Goal: Communication & Community: Answer question/provide support

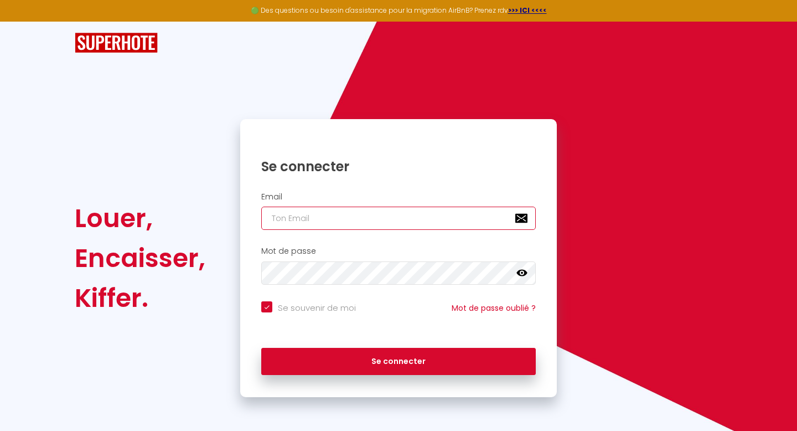
click at [343, 216] on input "email" at bounding box center [398, 218] width 275 height 23
type input "e"
checkbox input "true"
type input "ec"
checkbox input "true"
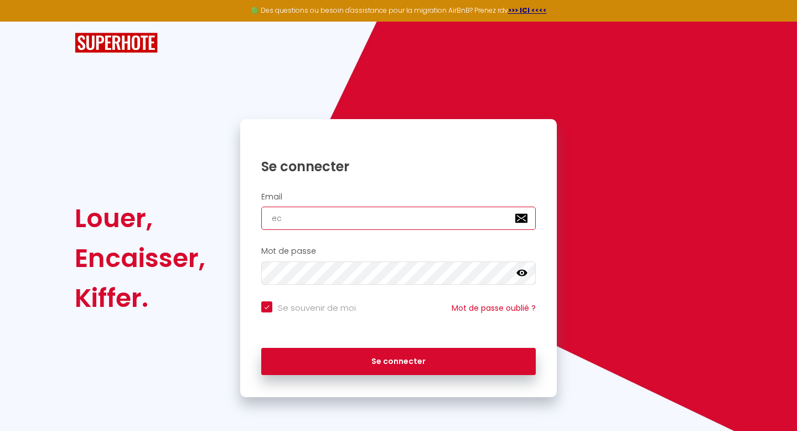
type input "eco"
checkbox input "true"
type input "ecof"
checkbox input "true"
type input "ecofl"
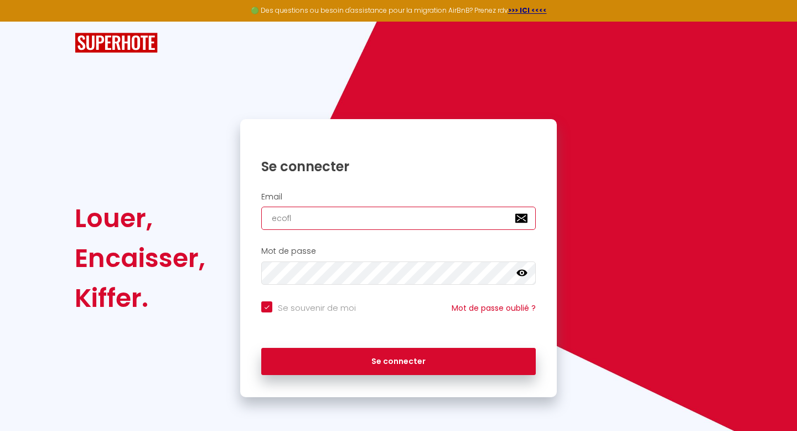
checkbox input "true"
type input "ecofla"
checkbox input "true"
type input "ecoflat"
checkbox input "true"
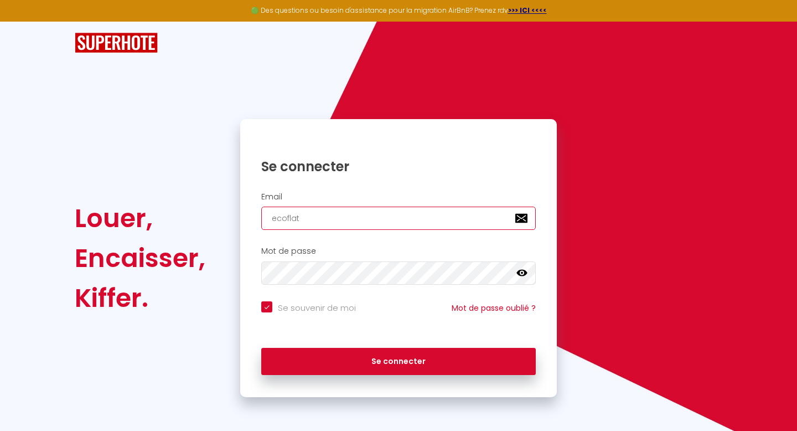
type input "ecoflats"
checkbox input "true"
type input "ecoflatsa"
checkbox input "true"
type input "ecoflatsaz"
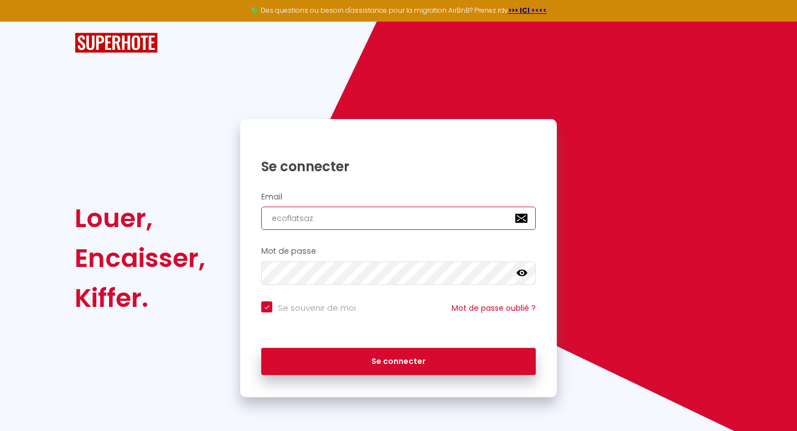
checkbox input "true"
type input "ecoflatsazu"
checkbox input "true"
type input "ecoflatsazur"
checkbox input "true"
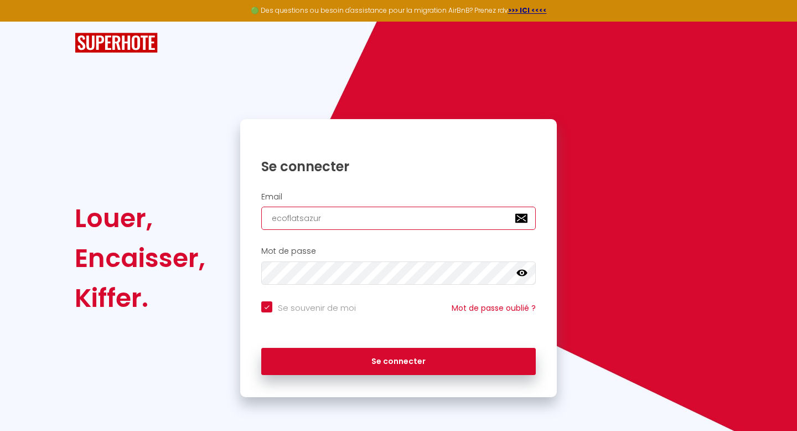
type input "ecoflatsazur@"
checkbox input "true"
type input "ecoflatsazur@z"
checkbox input "true"
type input "ecoflatsazur@"
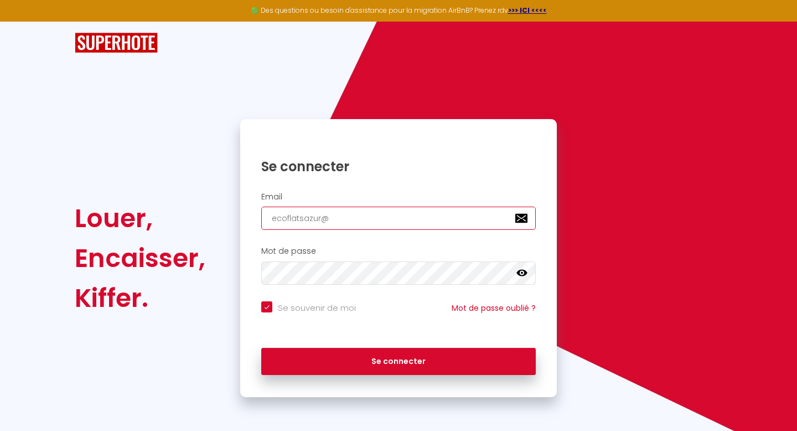
checkbox input "true"
type input "ecoflatsazur@e"
checkbox input "true"
type input "ecoflatsazur@ec"
checkbox input "true"
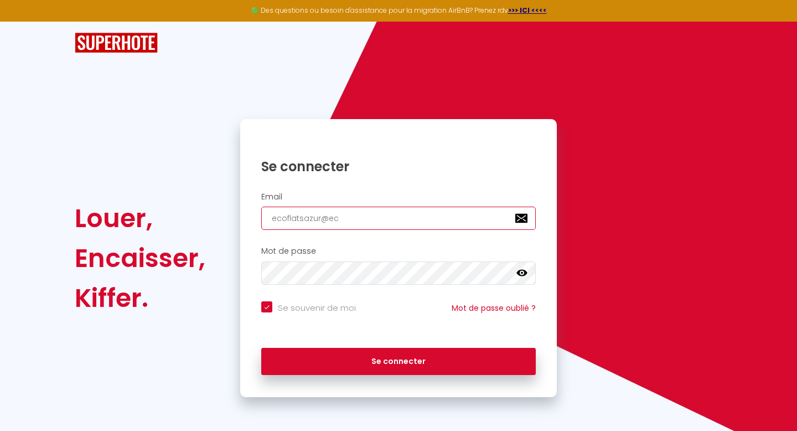
type input "ecoflatsazur@eco"
checkbox input "true"
type input "ecoflatsazur@ecof"
checkbox input "true"
type input "ecoflatsazur@ecofl"
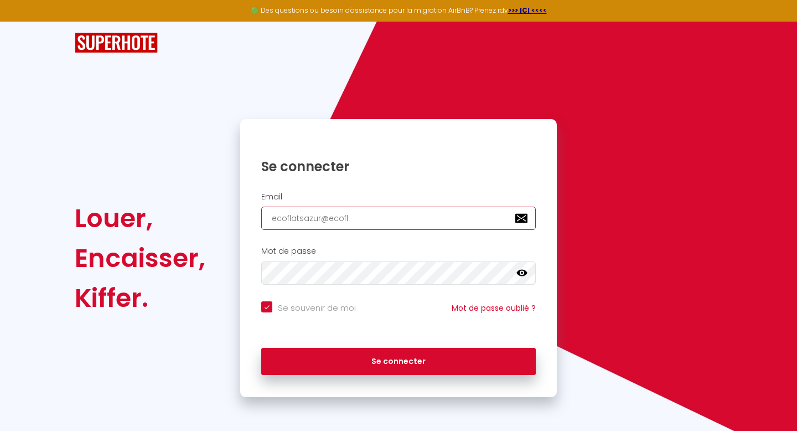
checkbox input "true"
type input "ecoflatsazur@ecofla"
checkbox input "true"
type input "ecoflatsazur@ecoflat"
checkbox input "true"
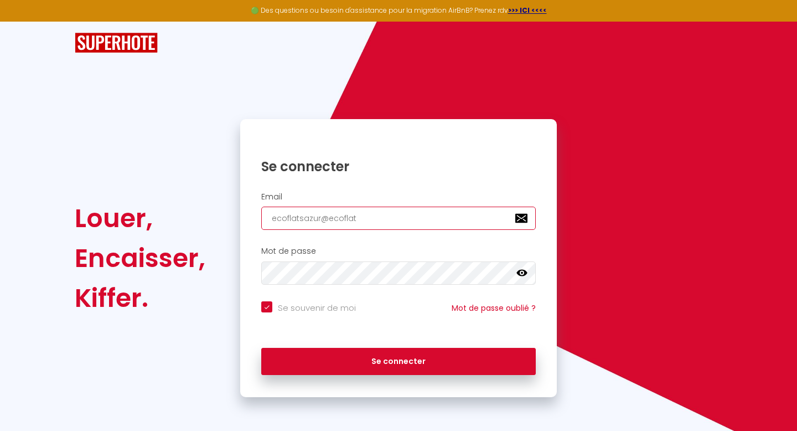
type input "ecoflatsazur@ecoflats"
checkbox input "true"
type input "ecoflatsazur@ecoflats."
checkbox input "true"
type input "ecoflatsazur@ecoflats.f"
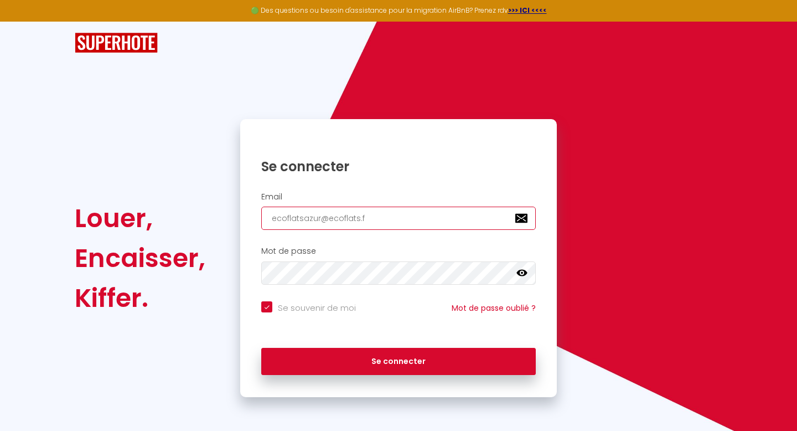
checkbox input "true"
type input "[EMAIL_ADDRESS][DOMAIN_NAME]"
checkbox input "true"
type input "[EMAIL_ADDRESS][DOMAIN_NAME]"
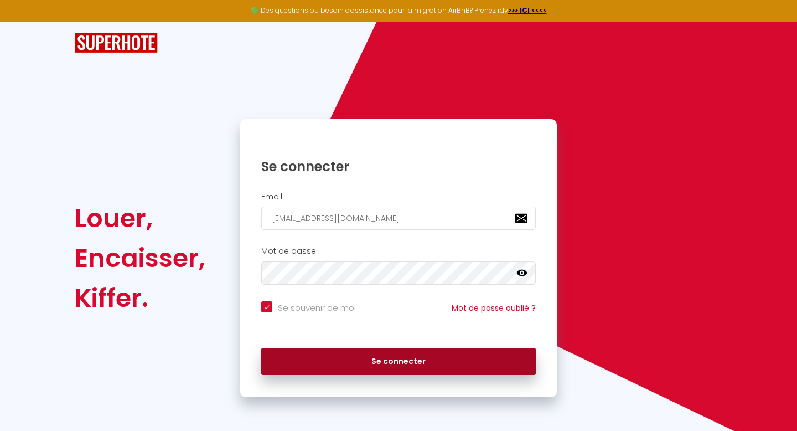
click at [343, 362] on button "Se connecter" at bounding box center [398, 362] width 275 height 28
checkbox input "true"
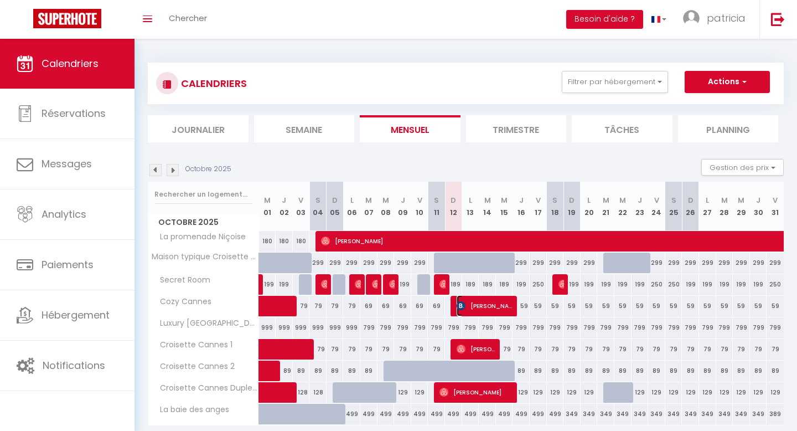
click at [471, 309] on span "[PERSON_NAME]" at bounding box center [485, 305] width 57 height 21
select select "OK"
select select "KO"
select select "1"
select select "0"
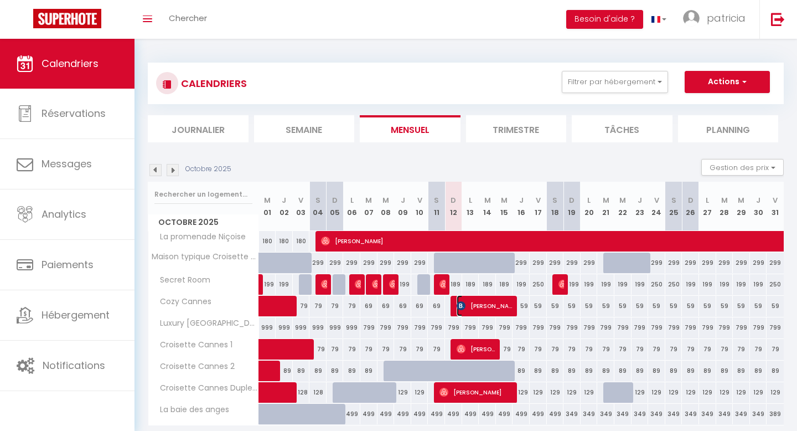
select select "1"
select select
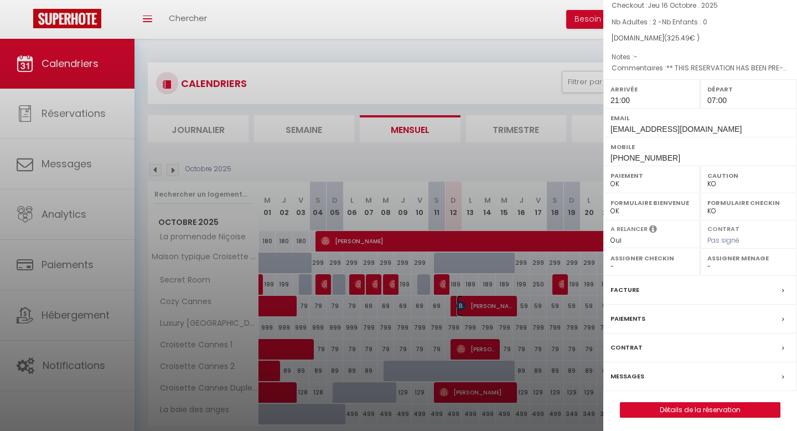
scroll to position [85, 0]
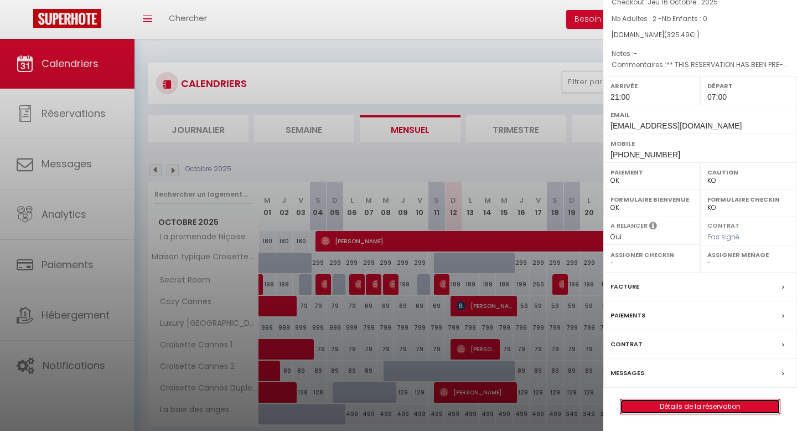
click at [680, 405] on link "Détails de la réservation" at bounding box center [700, 406] width 159 height 14
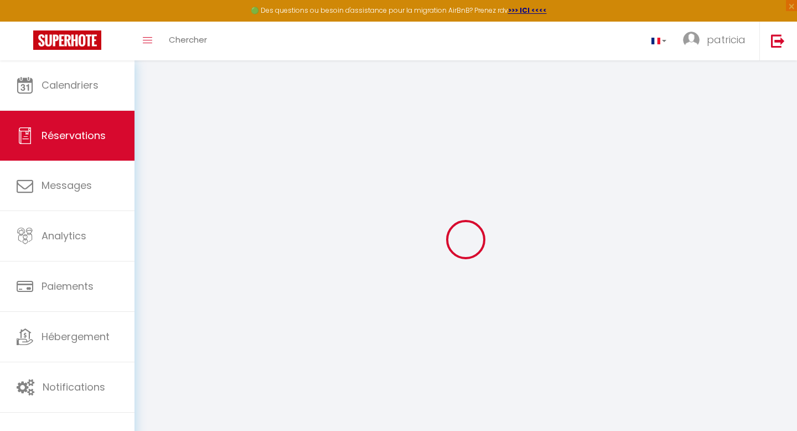
type input "Mila"
type input "Knezevic"
type input "[EMAIL_ADDRESS][DOMAIN_NAME]"
type input "knezevicmilla@yahoo.com"
type input "[PHONE_NUMBER]"
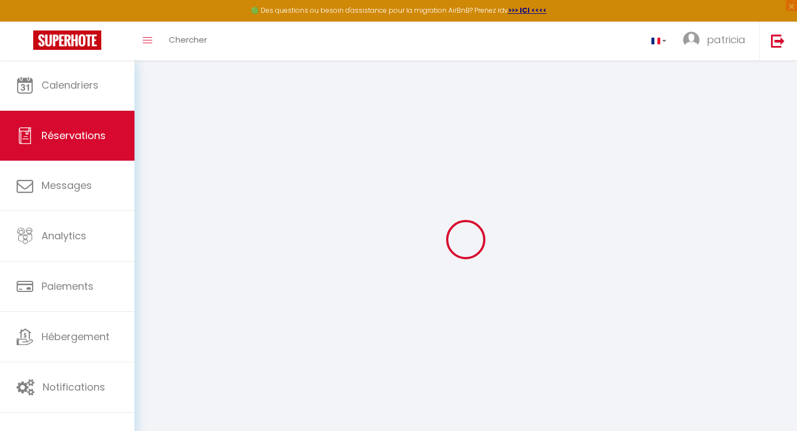
type input "[PHONE_NUMBER]"
type input "."
select select "ME"
type input "46.61"
type input "4.5600000000000005"
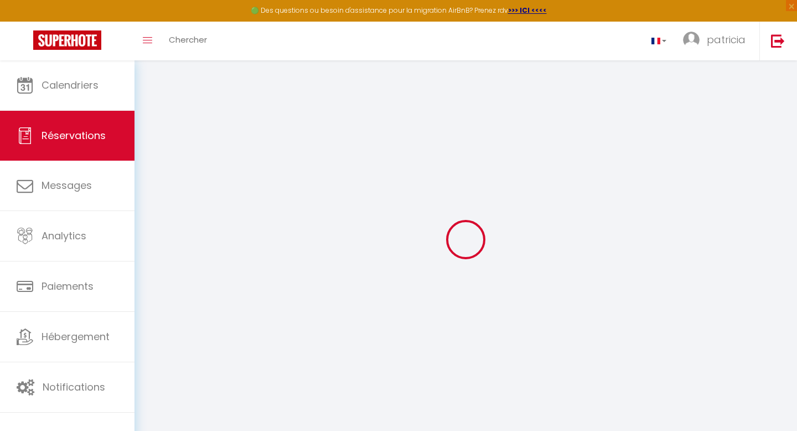
select select "67070"
select select "1"
select select
type input "2"
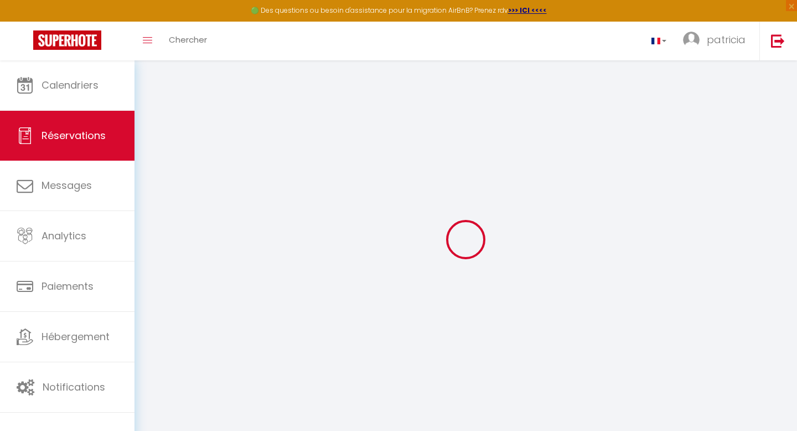
select select "12"
select select
type input "241.76"
checkbox input "false"
select select "2"
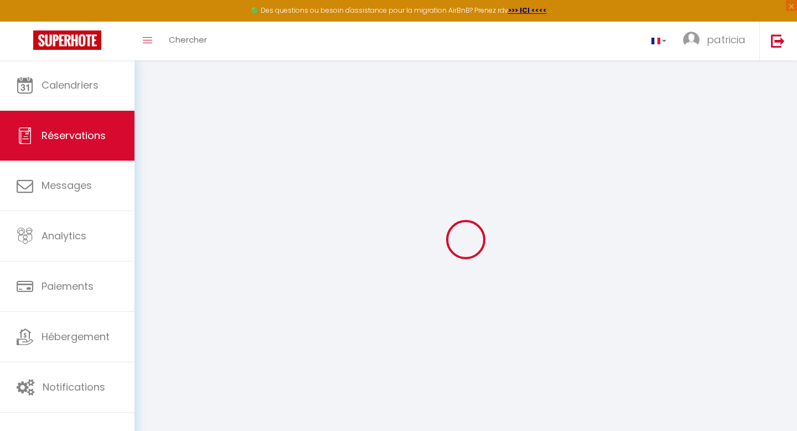
type input "0"
select select
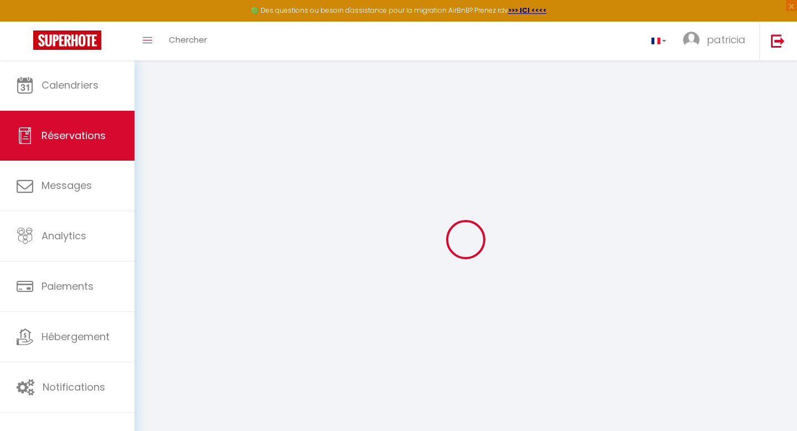
select select "14"
checkbox input "false"
select select
checkbox input "false"
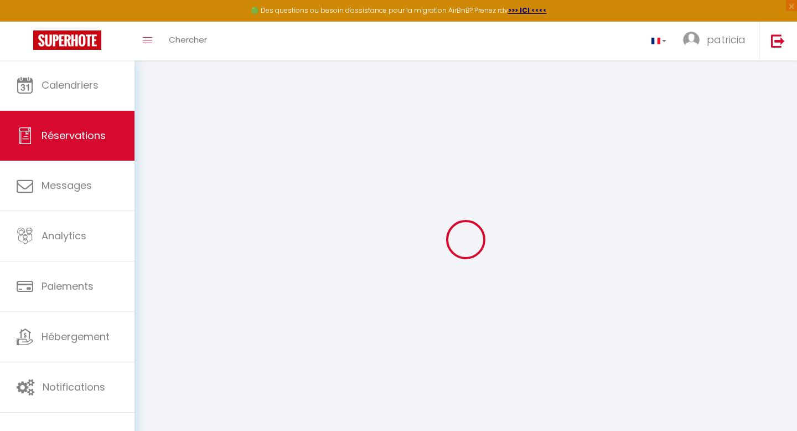
select select
checkbox input "false"
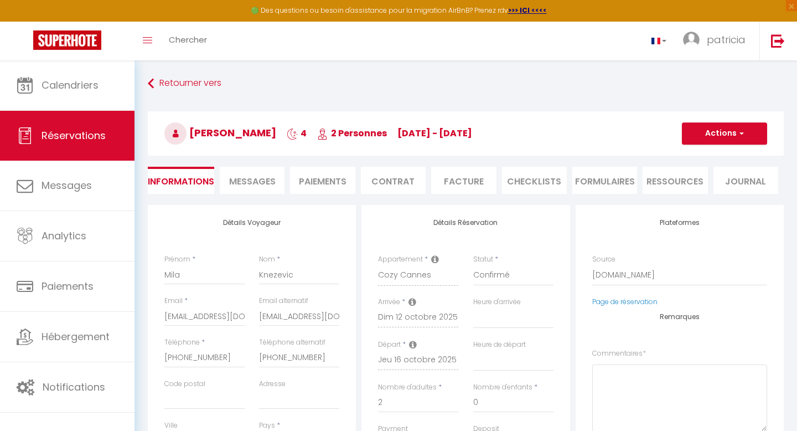
select select
checkbox input "false"
type textarea "** THIS RESERVATION HAS BEEN PRE-PAID ** Reservation has a cancellation grace p…"
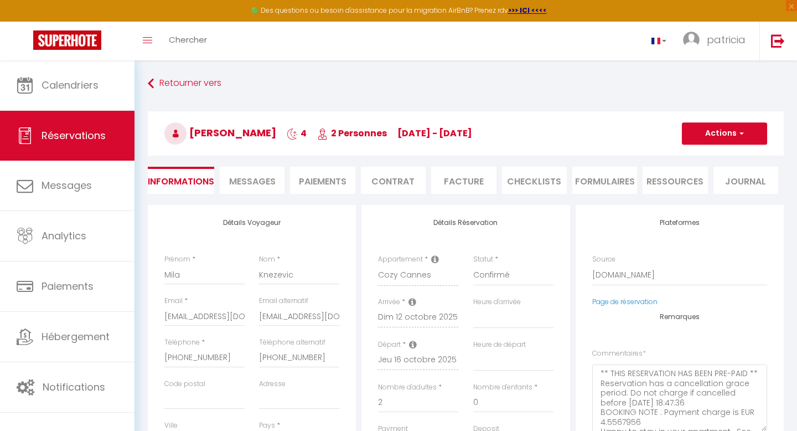
type input "69"
type input "14.73"
select select
checkbox input "false"
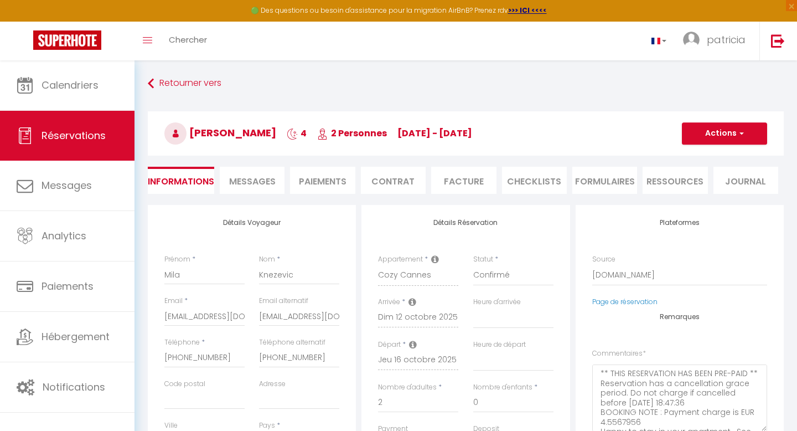
select select "21:00"
select select "07:00"
click at [260, 173] on li "Messages" at bounding box center [252, 180] width 65 height 27
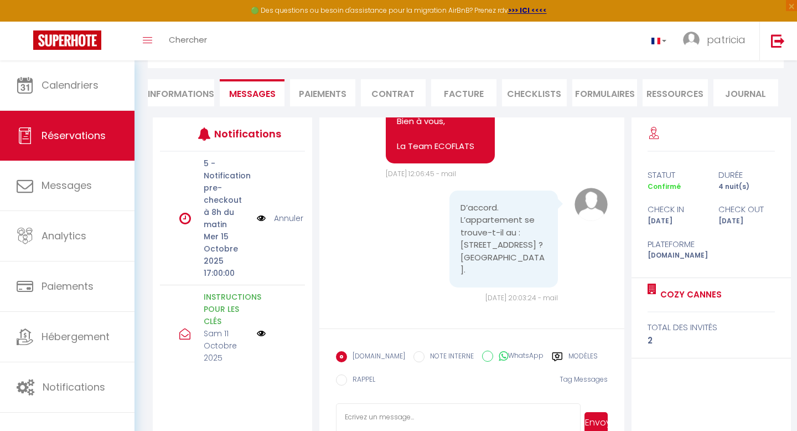
scroll to position [120, 0]
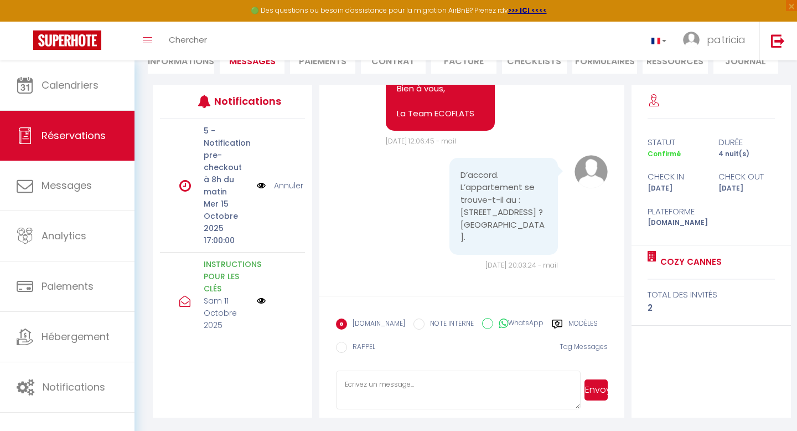
click at [356, 385] on textarea at bounding box center [458, 389] width 244 height 39
type textarea "b"
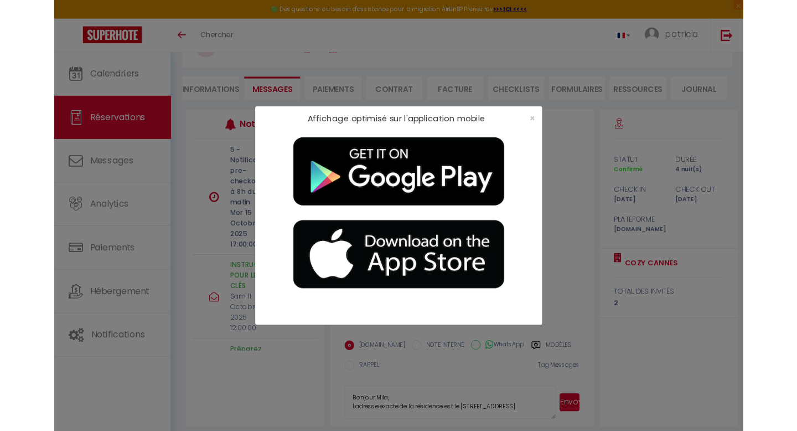
scroll to position [12, 0]
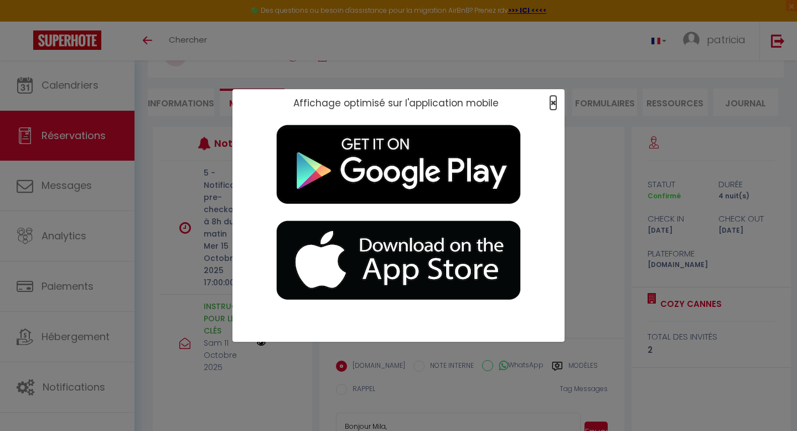
click at [555, 104] on span "×" at bounding box center [553, 103] width 6 height 14
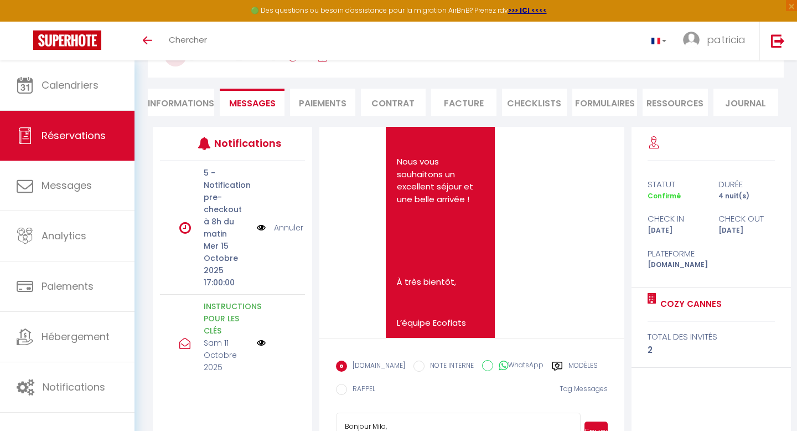
scroll to position [120, 0]
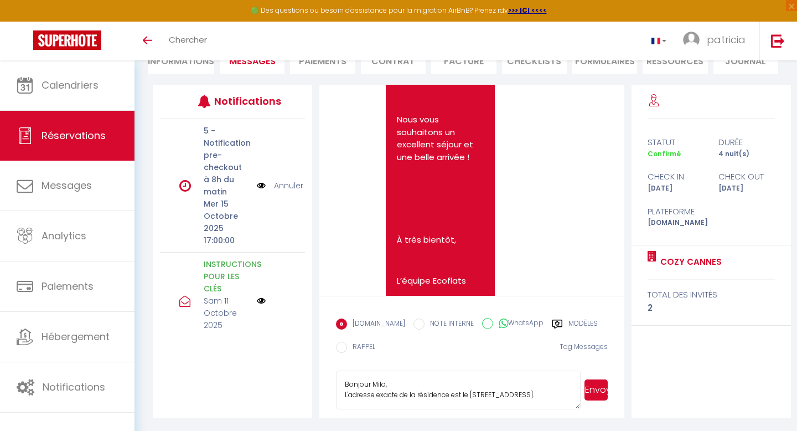
click at [432, 400] on textarea "Bonjour Mila, L'adresse exacte de la résidence est le 17 bis, rue Boucicaut à C…" at bounding box center [458, 389] width 244 height 39
click at [349, 403] on textarea "Bonjour Mila, L'adresse exacte de la résidence est le 17 bis, rue Boucicaut à C…" at bounding box center [458, 389] width 244 height 39
click at [444, 400] on textarea "Bonjour Mila, L'adresse exacte de la résidence est le 17 bis, rue Boucicaut à C…" at bounding box center [458, 389] width 244 height 39
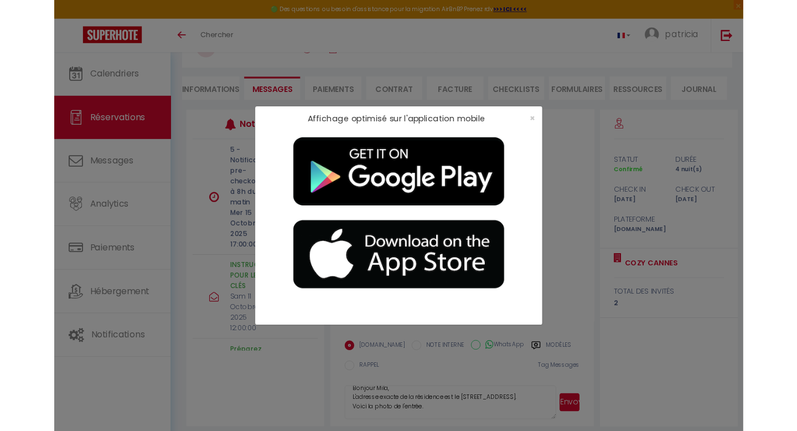
scroll to position [714, 0]
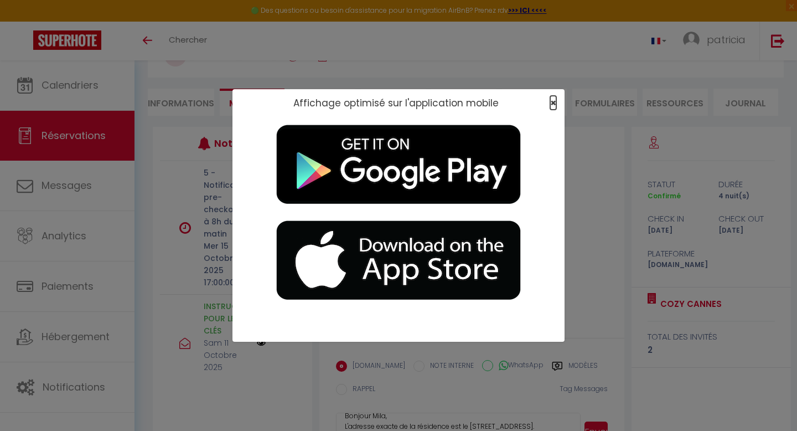
click at [551, 100] on span "×" at bounding box center [553, 103] width 6 height 14
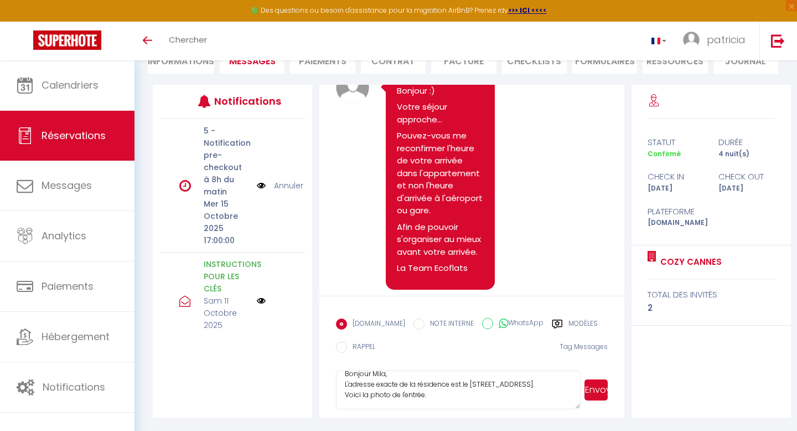
scroll to position [31, 0]
click at [446, 397] on textarea "Bonjour Mila, L'adresse exacte de la résidence est le 17 bis, rue Boucicaut à C…" at bounding box center [458, 389] width 244 height 39
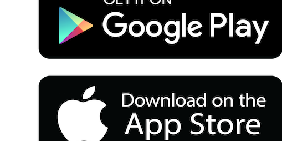
scroll to position [56, 0]
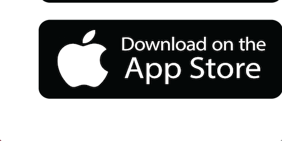
click at [199, 122] on div at bounding box center [141, 130] width 282 height 22
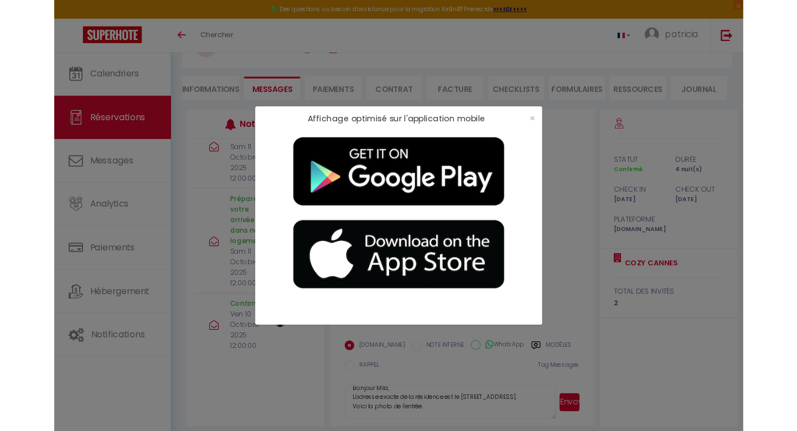
scroll to position [31, 0]
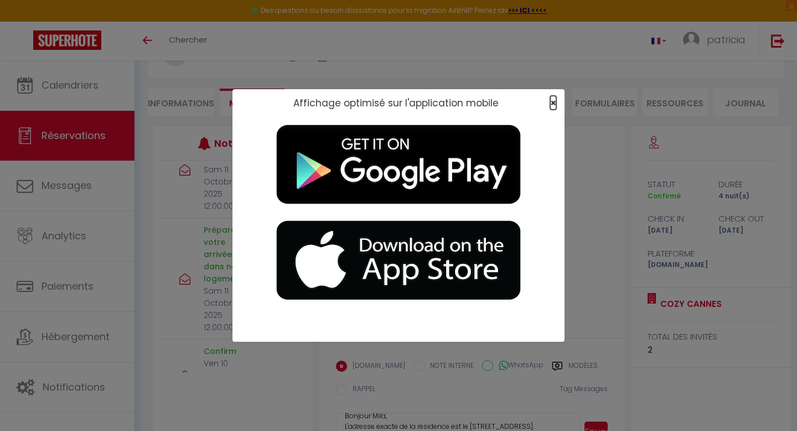
click at [552, 102] on span "×" at bounding box center [553, 103] width 6 height 14
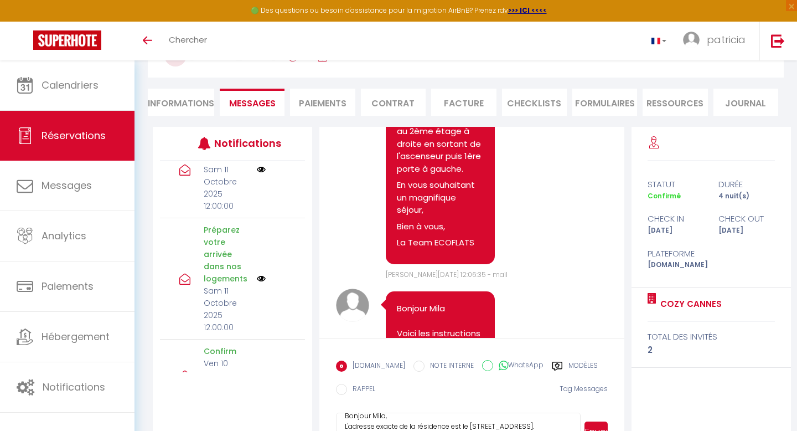
scroll to position [120, 0]
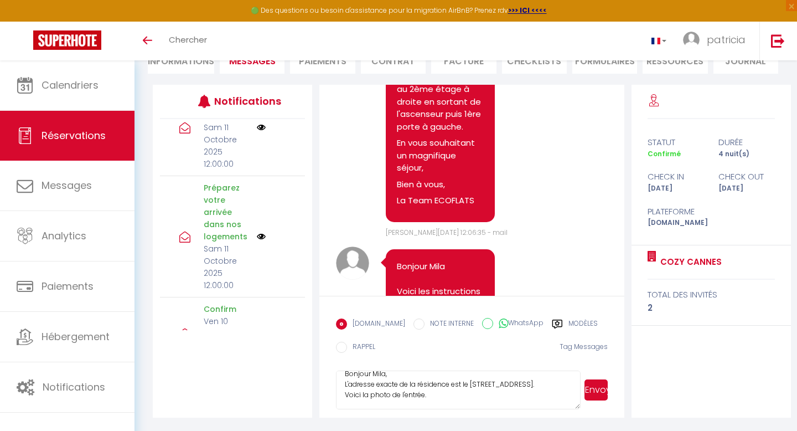
click at [473, 389] on textarea "Bonjour Mila, L'adresse exacte de la résidence est le 17 bis, rue Boucicaut à C…" at bounding box center [458, 389] width 244 height 39
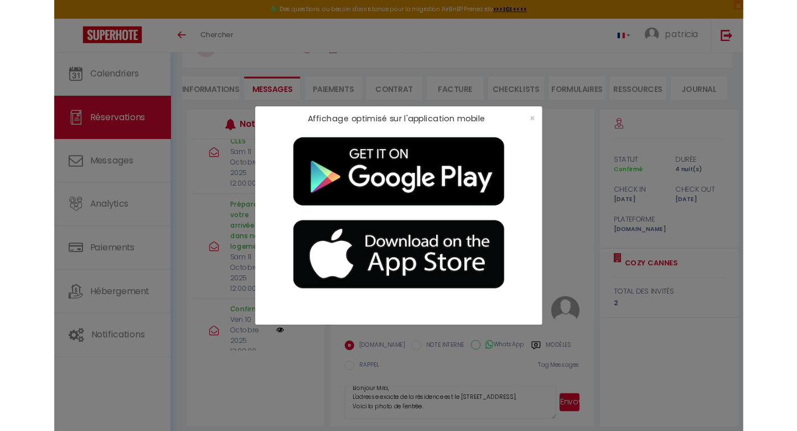
scroll to position [31, 0]
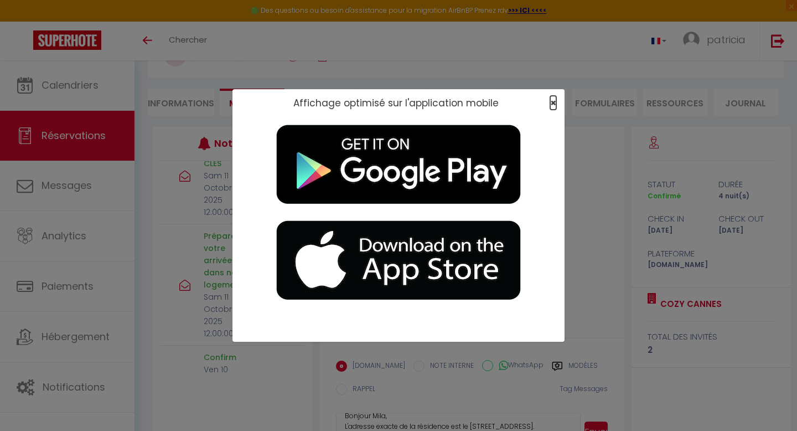
click at [555, 101] on span "×" at bounding box center [553, 103] width 6 height 14
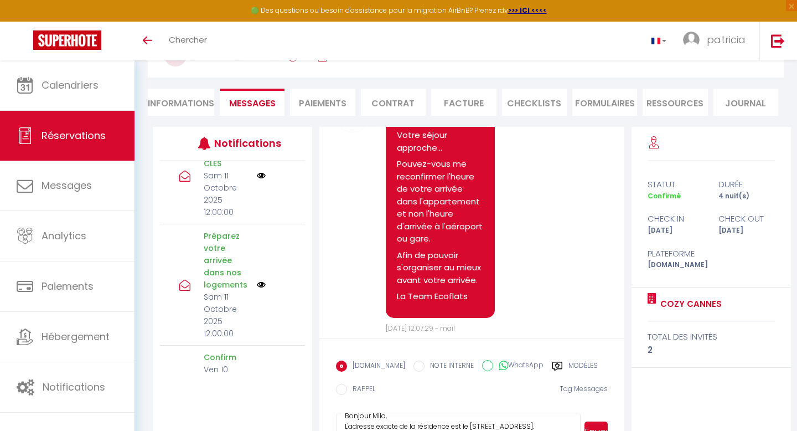
scroll to position [120, 0]
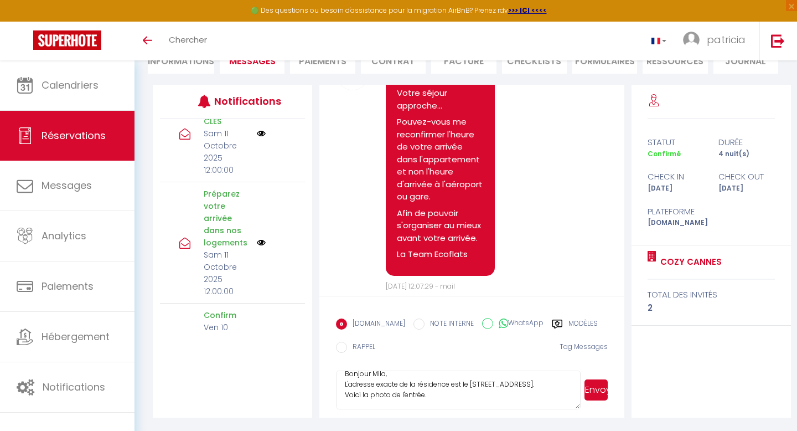
click at [451, 396] on textarea "Bonjour Mila, L'adresse exacte de la résidence est le 17 bis, rue Boucicaut à C…" at bounding box center [458, 389] width 244 height 39
click at [447, 398] on textarea "Bonjour Mila, L'adresse exacte de la résidence est le 17 bis, rue Boucicaut à C…" at bounding box center [458, 389] width 244 height 39
drag, startPoint x: 447, startPoint y: 384, endPoint x: 311, endPoint y: 384, distance: 136.2
click at [311, 384] on div "Notifications 5 - Notification pre-checkout à 8h du matin Mer 15 Octobre 2025 1…" at bounding box center [472, 251] width 638 height 333
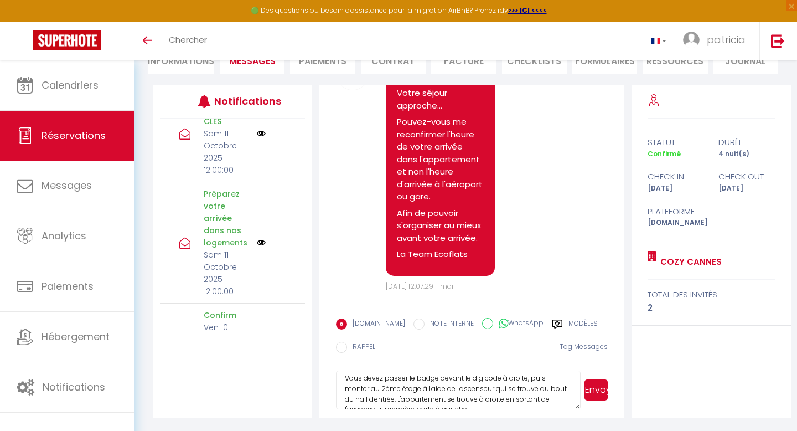
click at [528, 387] on textarea "Bonjour Mila, L'adresse exacte de la résidence est le 17 bis, rue Boucicaut à C…" at bounding box center [458, 389] width 244 height 39
click at [502, 387] on textarea "Bonjour Mila, L'adresse exacte de la résidence est le 17 bis, rue Boucicaut à C…" at bounding box center [458, 389] width 244 height 39
click at [365, 400] on textarea "Bonjour Mila, L'adresse exacte de la résidence est le 17 bis, rue Boucicaut à C…" at bounding box center [458, 389] width 244 height 39
click at [429, 391] on textarea "Bonjour Mila, L'adresse exacte de la résidence est le 17 bis, rue Boucicaut à C…" at bounding box center [458, 389] width 244 height 39
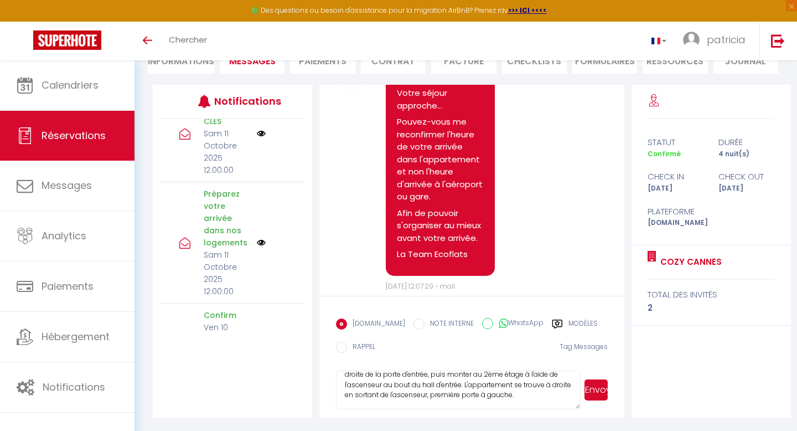
scroll to position [62, 0]
click at [557, 388] on textarea "Bonjour Mila, L'adresse exacte de la résidence est le 17 bis, rue Boucicaut à C…" at bounding box center [458, 389] width 244 height 39
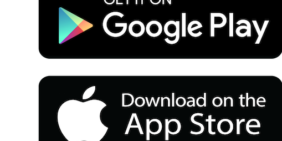
scroll to position [354, 0]
type textarea "Bonjour Mila, L'adresse exacte de la résidence est le 17 bis, rue Boucicaut à C…"
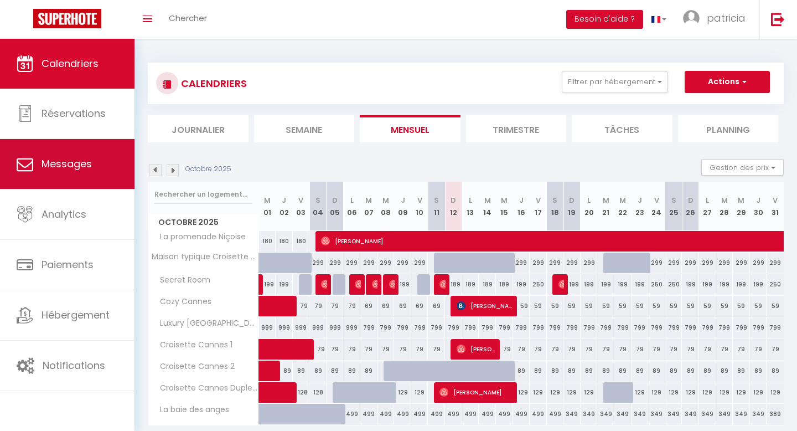
click at [86, 168] on span "Messages" at bounding box center [67, 164] width 50 height 14
select select "message"
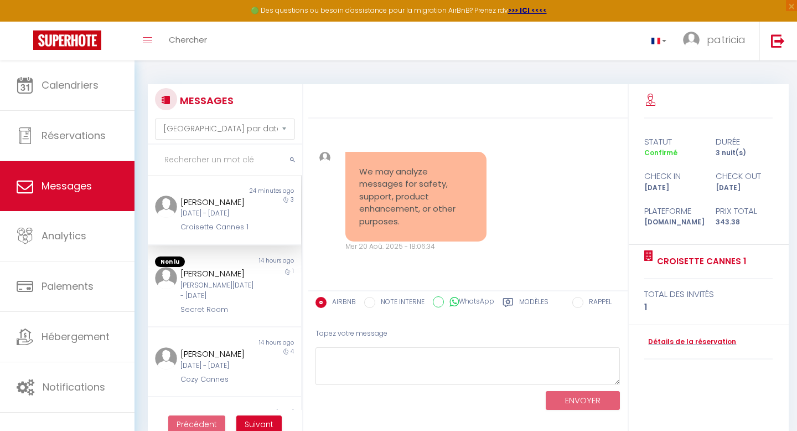
scroll to position [1349, 0]
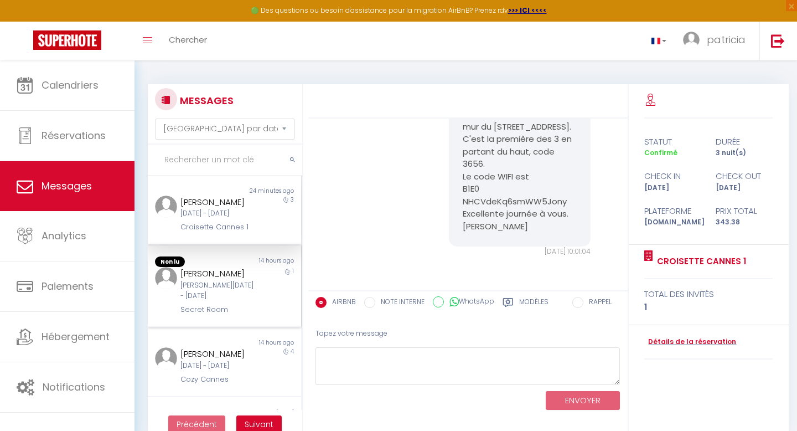
click at [215, 293] on div "[PERSON_NAME][DATE] - [DATE]" at bounding box center [218, 290] width 75 height 21
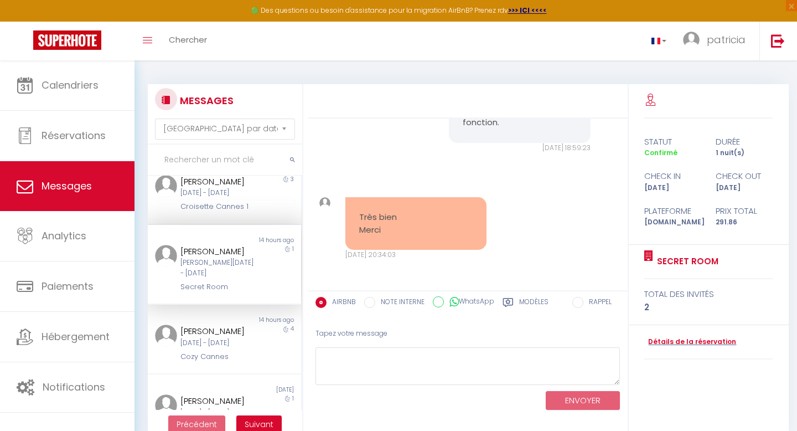
scroll to position [27, 0]
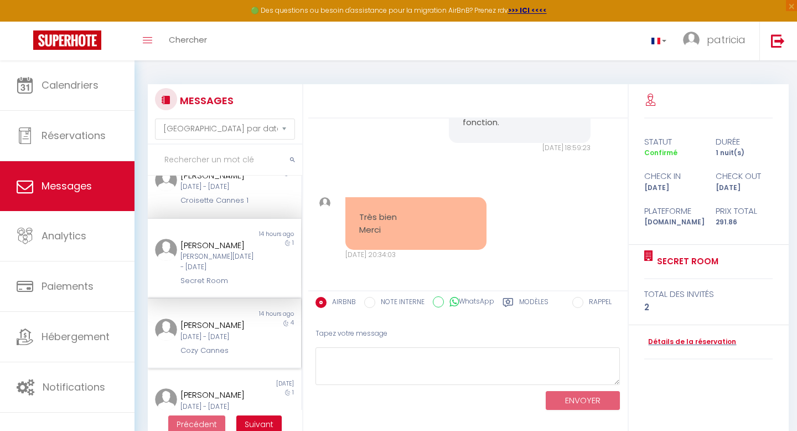
click at [204, 342] on div "[DATE] - [DATE]" at bounding box center [218, 337] width 75 height 11
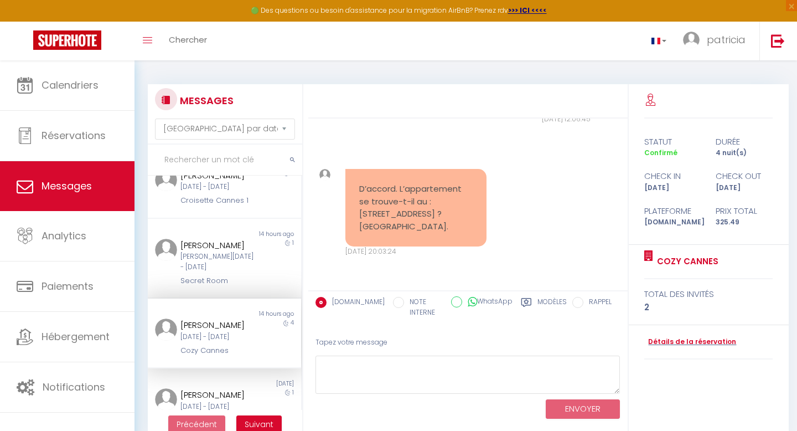
scroll to position [3176, 0]
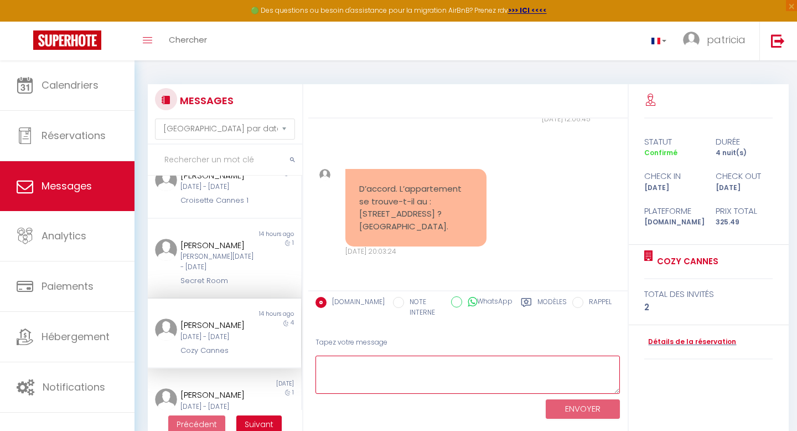
click at [444, 375] on textarea at bounding box center [468, 375] width 305 height 38
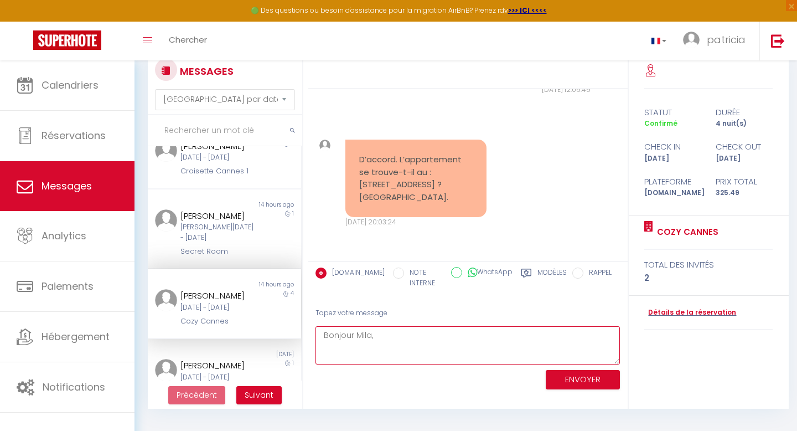
scroll to position [30, 0]
click at [547, 348] on textarea "Bonjour Mila, La résidence se trouve au [STREET_ADDRESS]. vous devez passer le …" at bounding box center [468, 345] width 305 height 38
click at [485, 357] on textarea "Bonjour Mila, La résidence se trouve au [STREET_ADDRESS]. Vous devez passer le …" at bounding box center [468, 345] width 305 height 38
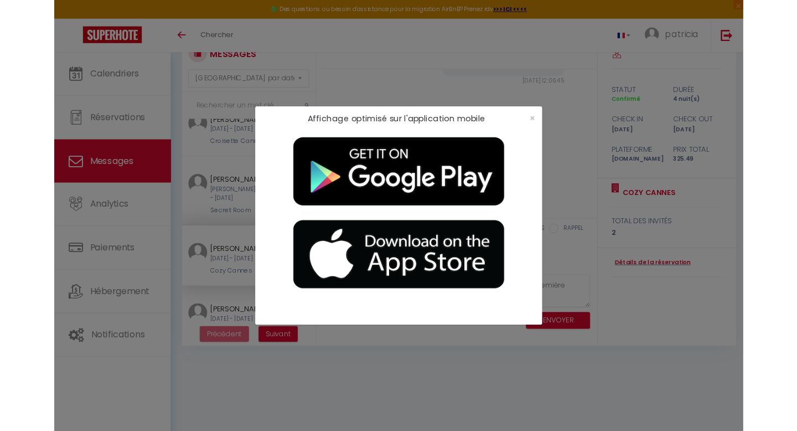
scroll to position [35, 0]
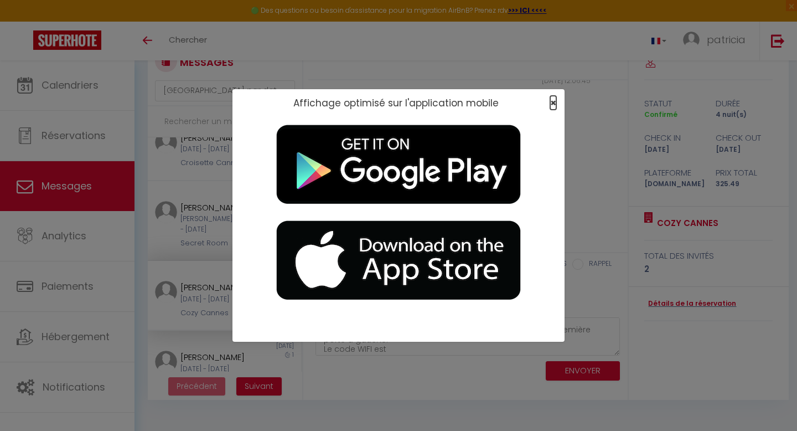
click at [555, 100] on span "×" at bounding box center [553, 103] width 6 height 14
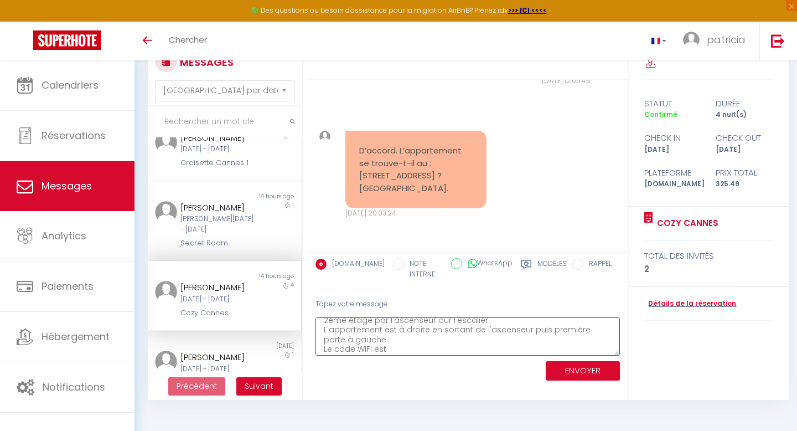
click at [394, 351] on textarea "Bonjour Mila, La résidence se trouve au [STREET_ADDRESS]. Vous devez passer le …" at bounding box center [468, 336] width 305 height 38
paste textarea "LIVEBOX 38F0 Hxy7QcbFnHdEWQ22Jh"
click at [387, 341] on textarea "Bonjour Mila, La résidence se trouve au [STREET_ADDRESS]. Vous devez passer le …" at bounding box center [468, 336] width 305 height 38
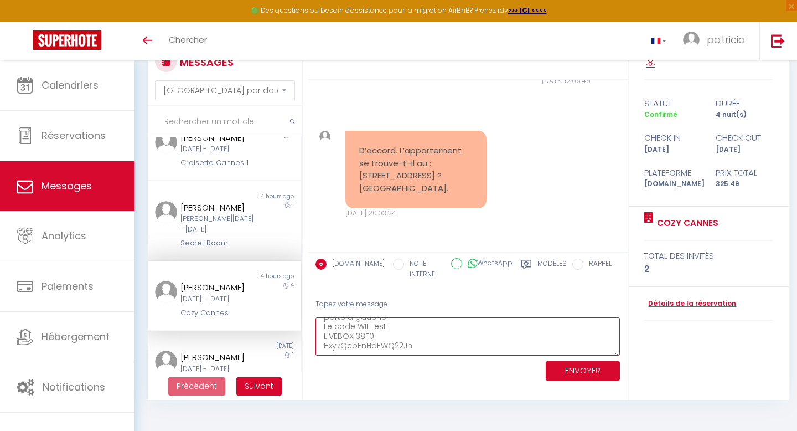
drag, startPoint x: 387, startPoint y: 341, endPoint x: 328, endPoint y: 329, distance: 59.9
click at [328, 329] on textarea "Bonjour Mila, La résidence se trouve au [STREET_ADDRESS]. Vous devez passer le …" at bounding box center [468, 336] width 305 height 38
click at [379, 327] on textarea "Bonjour Mila, La résidence se trouve au [STREET_ADDRESS]. Vous devez passer le …" at bounding box center [468, 336] width 305 height 38
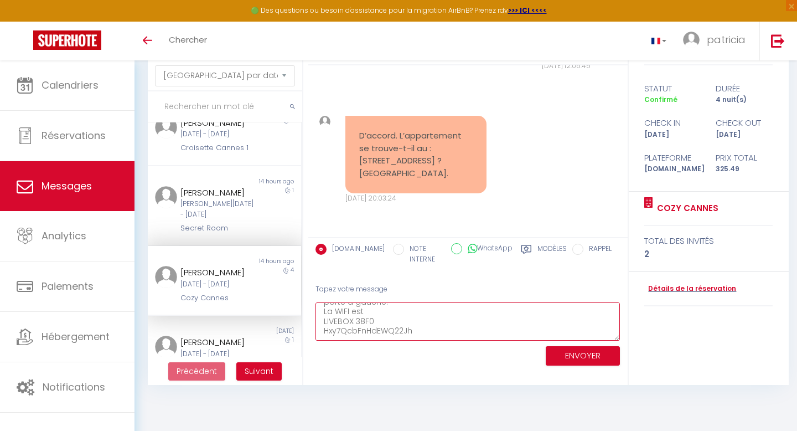
click at [439, 334] on textarea "Bonjour Mila, La résidence se trouve au [STREET_ADDRESS]. Vous devez passer le …" at bounding box center [468, 321] width 305 height 38
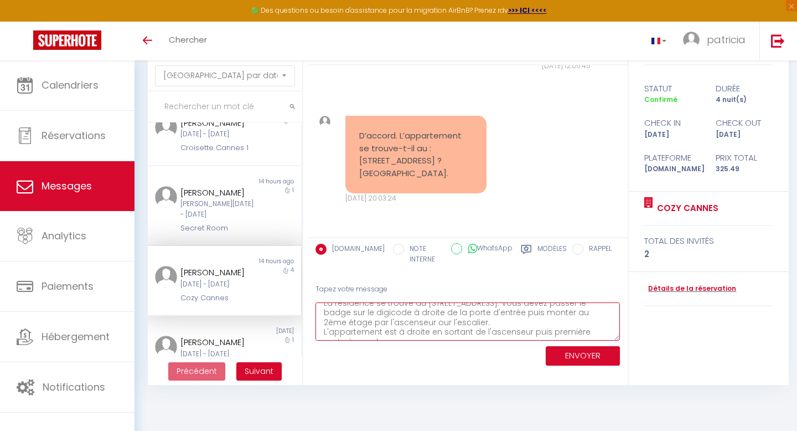
drag, startPoint x: 328, startPoint y: 329, endPoint x: 458, endPoint y: 322, distance: 130.3
click at [458, 322] on textarea "Bonjour Mila, La résidence se trouve au [STREET_ADDRESS]. Vous devez passer le …" at bounding box center [468, 321] width 305 height 38
click at [513, 331] on textarea "Bonjour Mila, La résidence se trouve au [STREET_ADDRESS]. Vous devez passer le …" at bounding box center [468, 321] width 305 height 38
click at [462, 320] on textarea "Bonjour Mila, La résidence se trouve au [STREET_ADDRESS]. Vous devez passer le …" at bounding box center [468, 321] width 305 height 38
drag, startPoint x: 458, startPoint y: 322, endPoint x: 514, endPoint y: 326, distance: 56.0
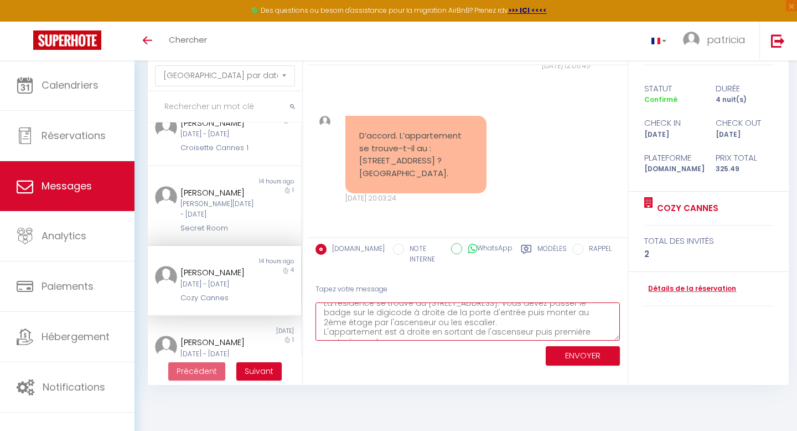
click at [514, 326] on textarea "Bonjour Mila, La résidence se trouve au [STREET_ADDRESS]. Vous devez passer le …" at bounding box center [468, 321] width 305 height 38
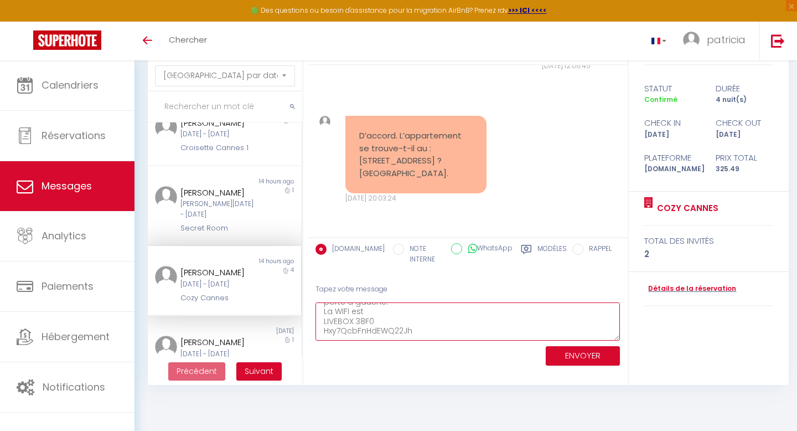
scroll to position [68, 0]
click at [493, 330] on textarea "Bonjour Mila, La résidence se trouve au [STREET_ADDRESS]. Vous devez passer le …" at bounding box center [468, 321] width 305 height 38
type textarea "Bonjour Mila, La résidence se trouve au [STREET_ADDRESS]. Vous devez passer le …"
click at [568, 356] on button "ENVOYER" at bounding box center [583, 355] width 74 height 19
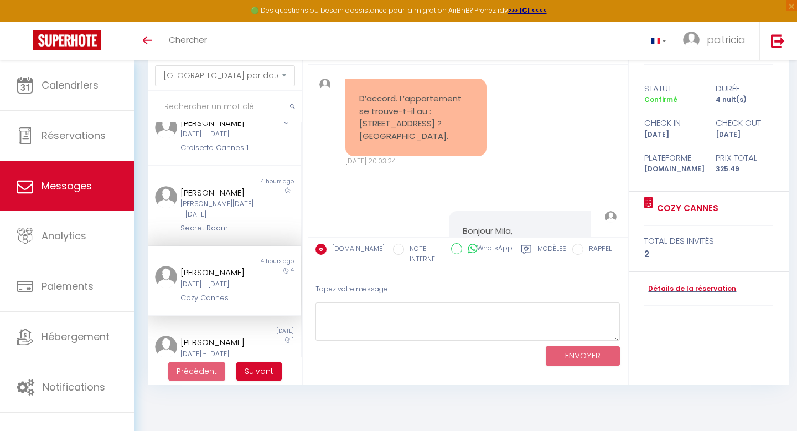
scroll to position [3458, 0]
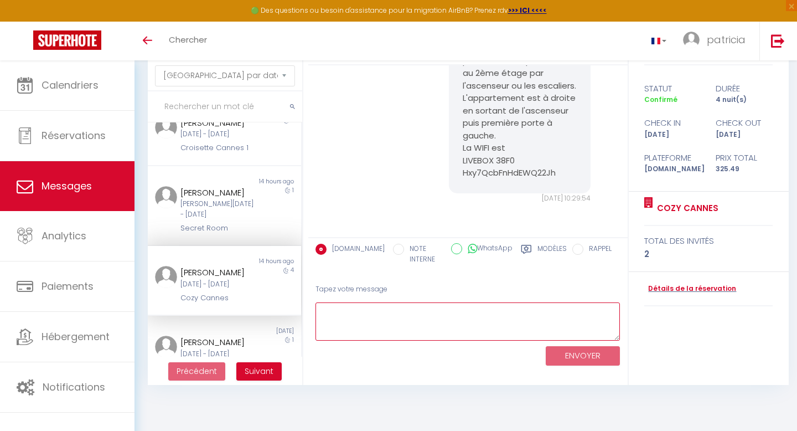
click at [424, 313] on textarea at bounding box center [468, 321] width 305 height 38
click at [548, 245] on label "Modèles" at bounding box center [552, 255] width 29 height 23
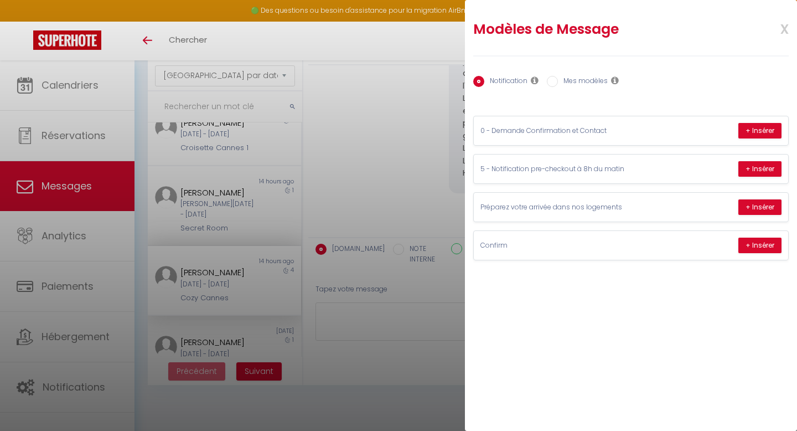
click at [423, 364] on div at bounding box center [398, 215] width 797 height 431
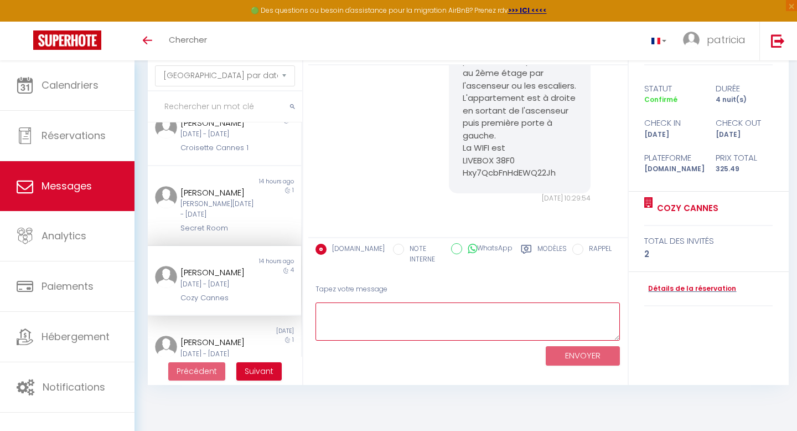
click at [427, 307] on textarea at bounding box center [468, 321] width 305 height 38
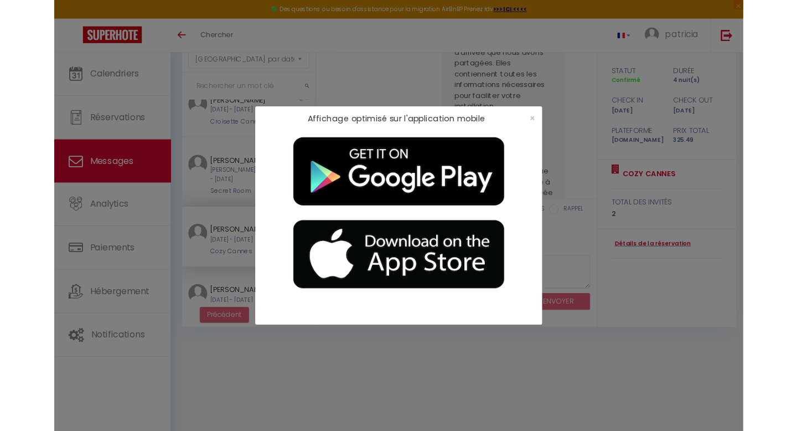
scroll to position [1452, 0]
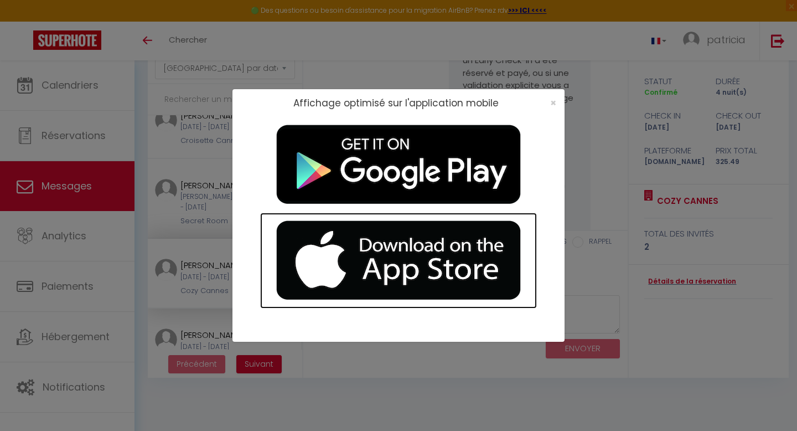
click at [394, 241] on img at bounding box center [398, 261] width 277 height 96
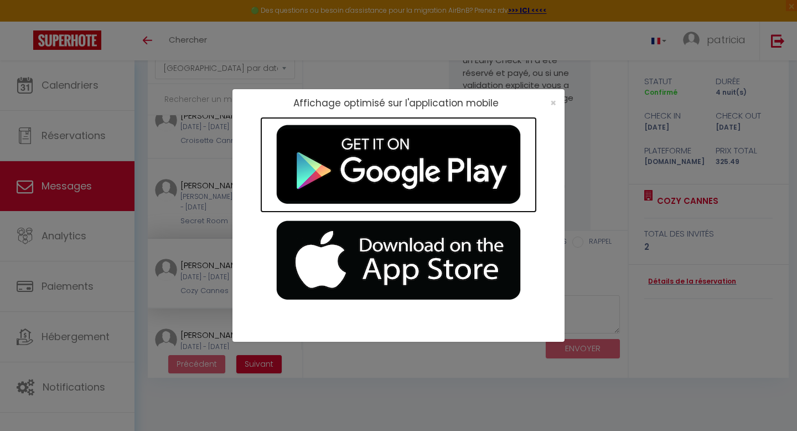
click at [465, 157] on img at bounding box center [398, 165] width 277 height 96
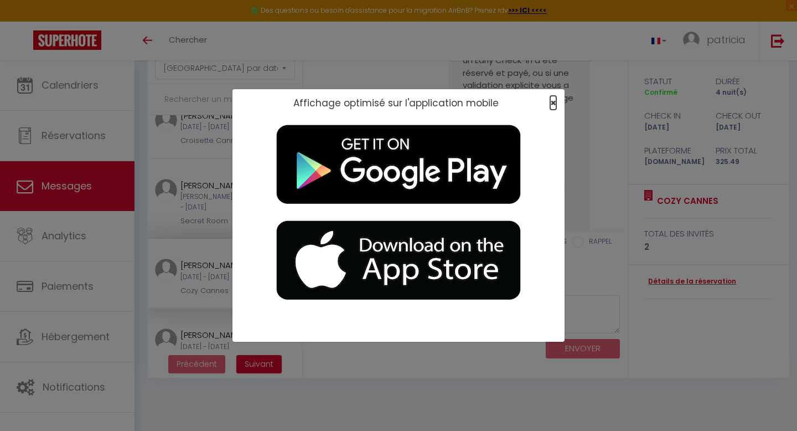
click at [554, 101] on span "×" at bounding box center [553, 103] width 6 height 14
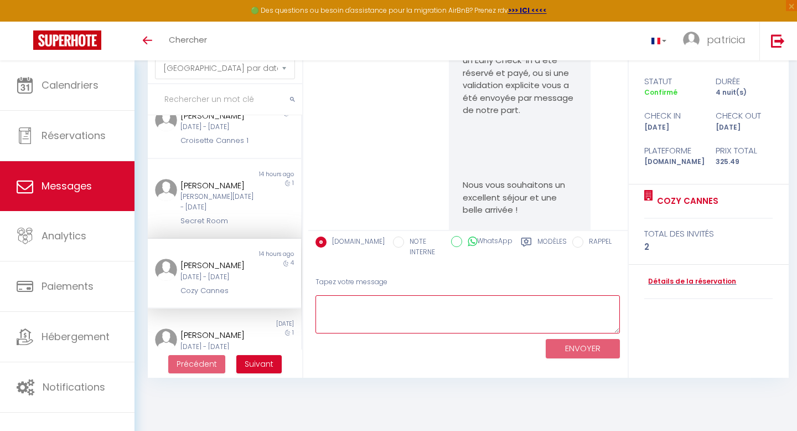
click at [392, 308] on textarea at bounding box center [468, 314] width 305 height 38
click at [370, 317] on textarea at bounding box center [468, 314] width 305 height 38
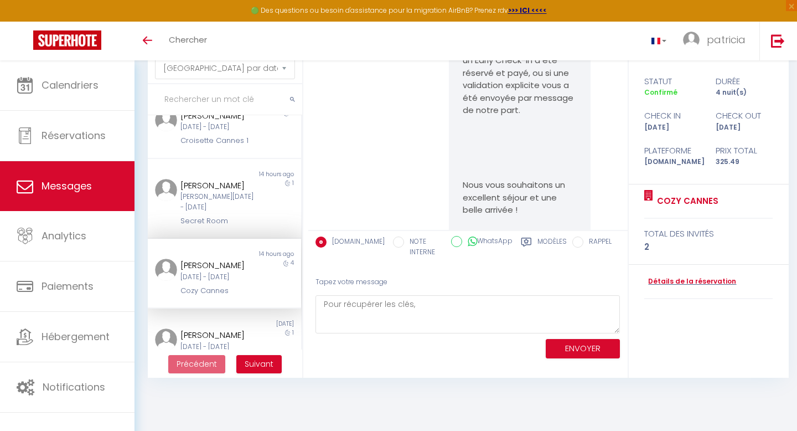
click at [542, 238] on label "Modèles" at bounding box center [552, 247] width 29 height 23
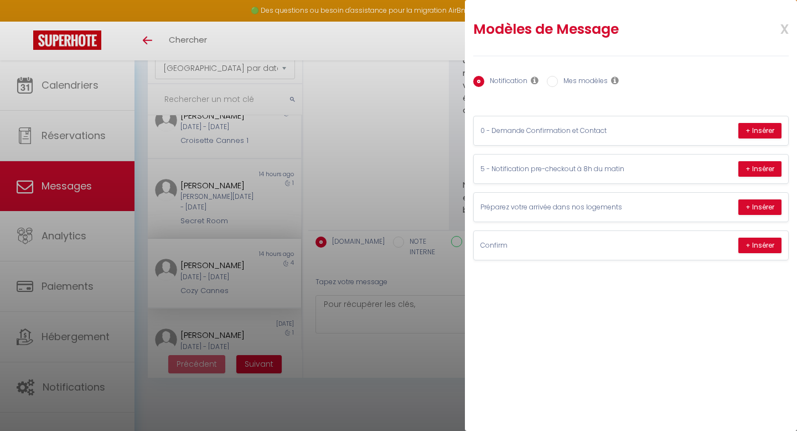
click at [420, 348] on div at bounding box center [398, 215] width 797 height 431
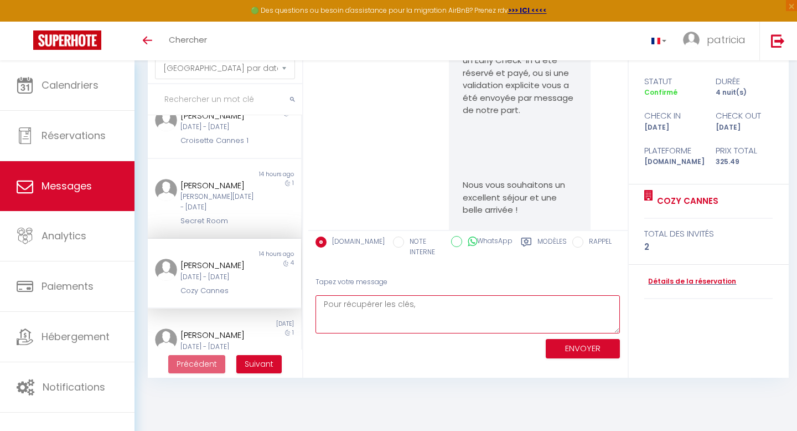
click at [477, 303] on textarea "Pour récupérer les clés," at bounding box center [468, 314] width 305 height 38
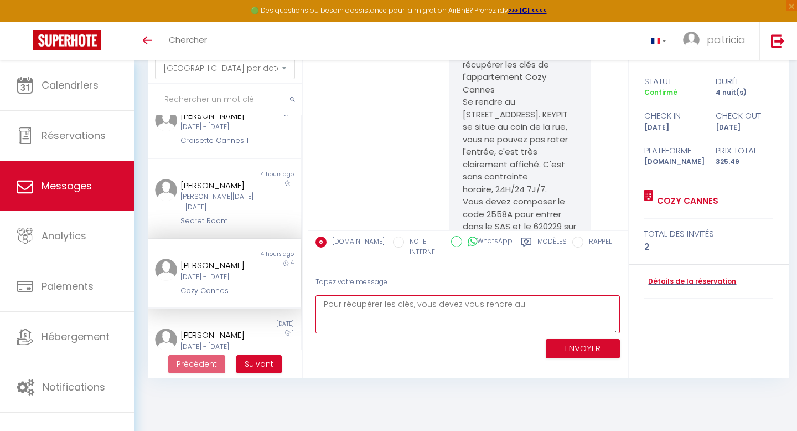
scroll to position [1843, 0]
click at [329, 314] on textarea "Pour récupérer les clés, vous devez vous rendre au [STREET_ADDRESS]. [GEOGRAPHI…" at bounding box center [468, 314] width 305 height 38
click at [505, 316] on textarea "Pour récupérer les clés, vous devez vous rendre au [STREET_ADDRESS]. [GEOGRAPHI…" at bounding box center [468, 314] width 305 height 38
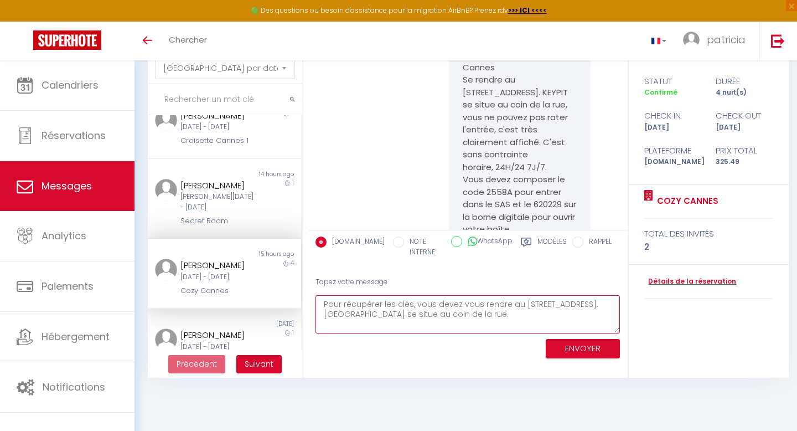
scroll to position [1866, 0]
click at [488, 311] on textarea "Pour récupérer les clés, vous devez vous rendre au [STREET_ADDRESS]. [GEOGRAPHI…" at bounding box center [468, 314] width 305 height 38
click at [576, 318] on textarea "Pour récupérer les clés, vous devez vous rendre au [STREET_ADDRESS]. [GEOGRAPHI…" at bounding box center [468, 314] width 305 height 38
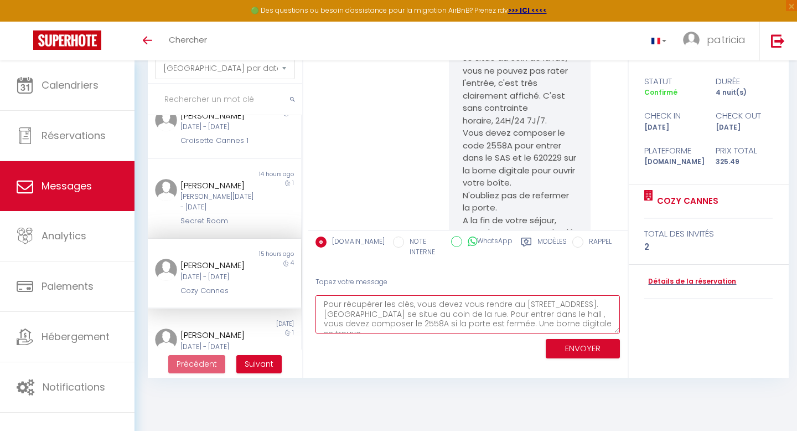
scroll to position [6, 0]
click at [445, 328] on textarea "Pour récupérer les clés, vous devez vous rendre au [STREET_ADDRESS]. [GEOGRAPHI…" at bounding box center [468, 314] width 305 height 38
click at [546, 324] on textarea "Pour récupérer les clés, vous devez vous rendre au [STREET_ADDRESS]. [GEOGRAPHI…" at bounding box center [468, 314] width 305 height 38
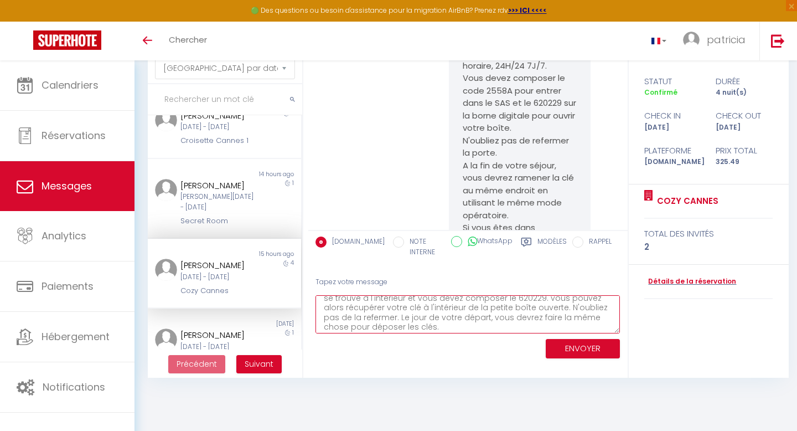
scroll to position [45, 0]
click at [467, 323] on textarea "Pour récupérer les clés, vous devez vous rendre au [STREET_ADDRESS]. [GEOGRAPHI…" at bounding box center [468, 314] width 305 height 38
click at [528, 326] on textarea "Pour récupérer les clés, vous devez vous rendre au [STREET_ADDRESS]. [GEOGRAPHI…" at bounding box center [468, 314] width 305 height 38
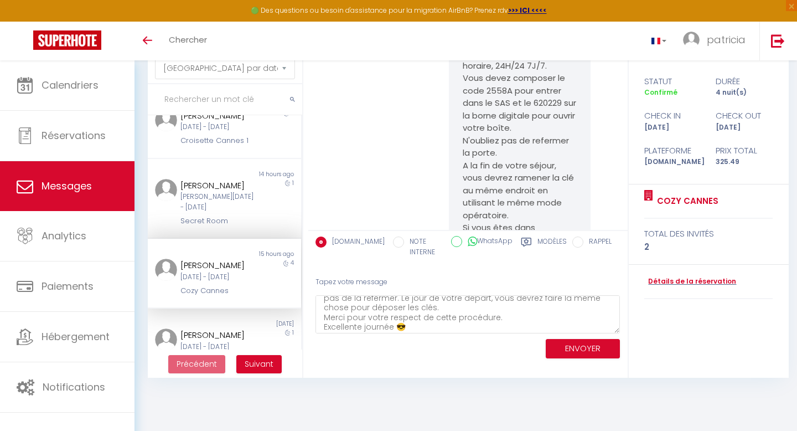
click at [522, 359] on div "ENVOYER" at bounding box center [468, 347] width 305 height 29
click at [460, 325] on textarea "Pour récupérer les clés, vous devez vous rendre au [STREET_ADDRESS]. [GEOGRAPHI…" at bounding box center [468, 314] width 305 height 38
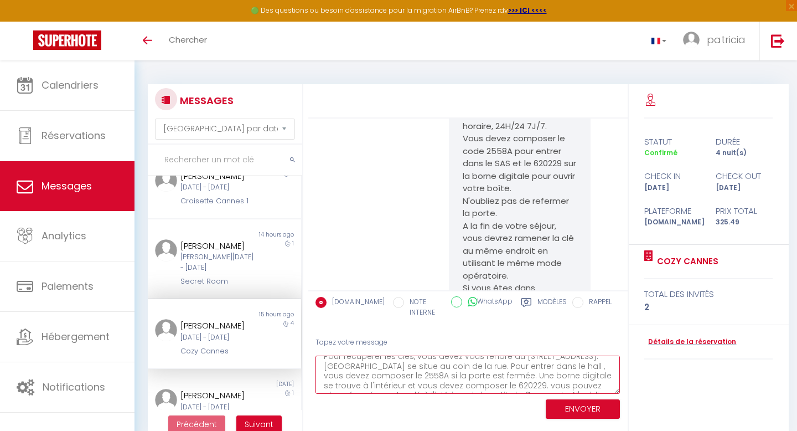
scroll to position [0, 0]
click at [358, 377] on textarea "Pour récupérer les clés, vous devez vous rendre au [STREET_ADDRESS]. [GEOGRAPHI…" at bounding box center [468, 375] width 305 height 38
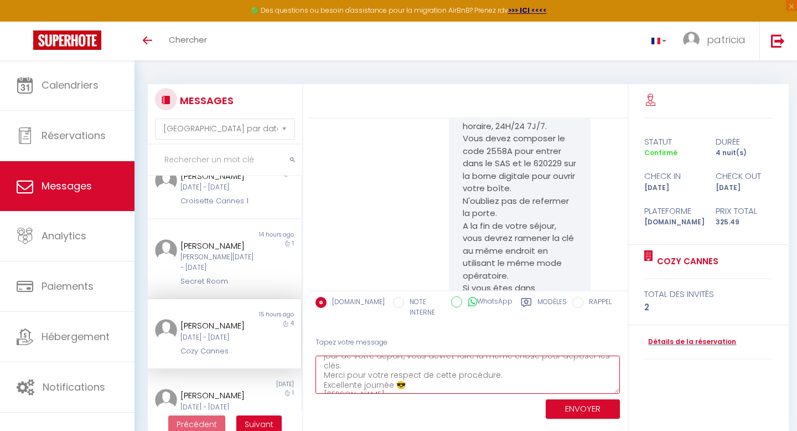
type textarea "Pour récupérer les clés, vous devez vous rendre au [STREET_ADDRESS]. c'est envi…"
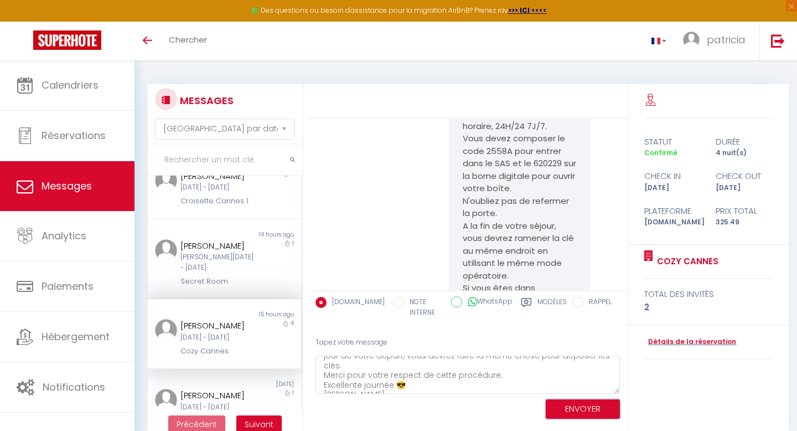
click at [573, 410] on button "ENVOYER" at bounding box center [583, 408] width 74 height 19
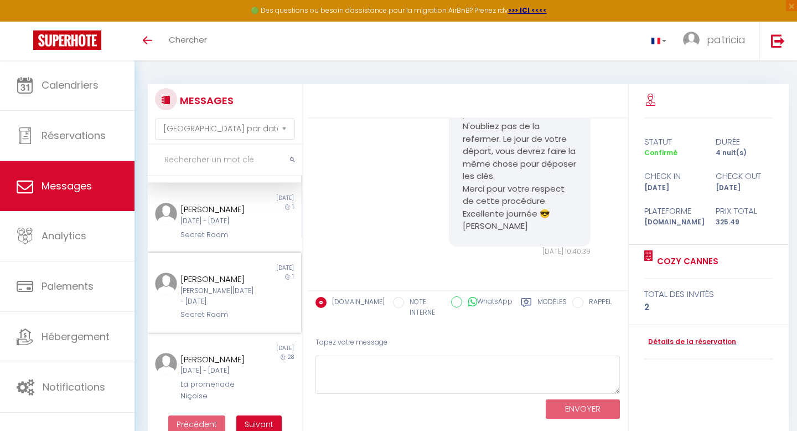
scroll to position [0, 0]
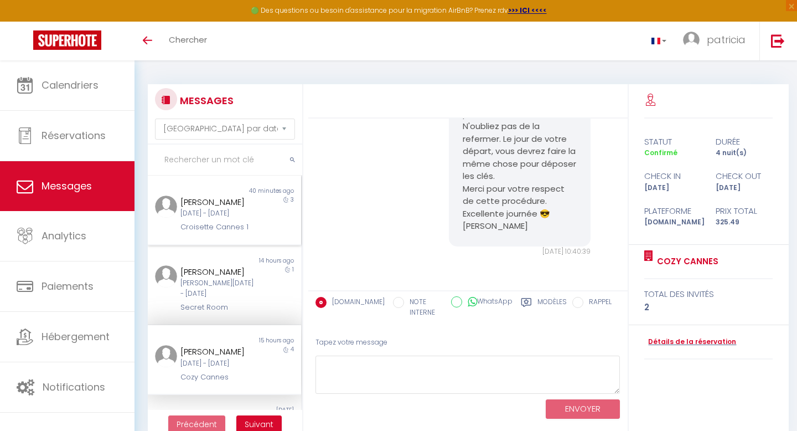
click at [216, 224] on div "Croisette Cannes 1" at bounding box center [218, 226] width 75 height 11
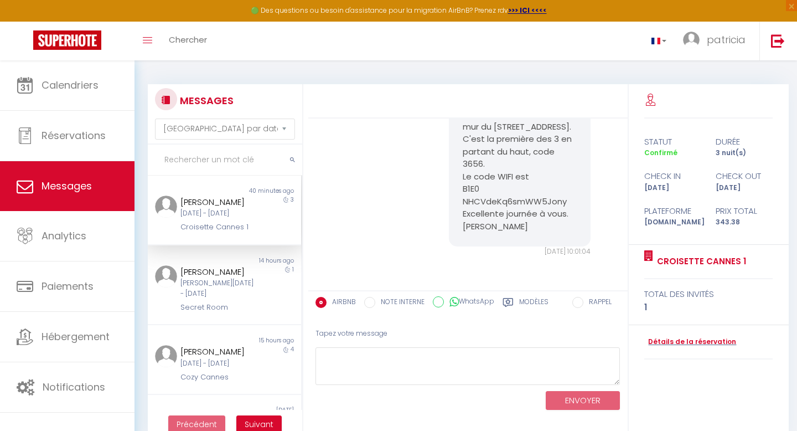
scroll to position [1349, 0]
click at [224, 293] on div "[PERSON_NAME][DATE] - [DATE]" at bounding box center [218, 288] width 75 height 21
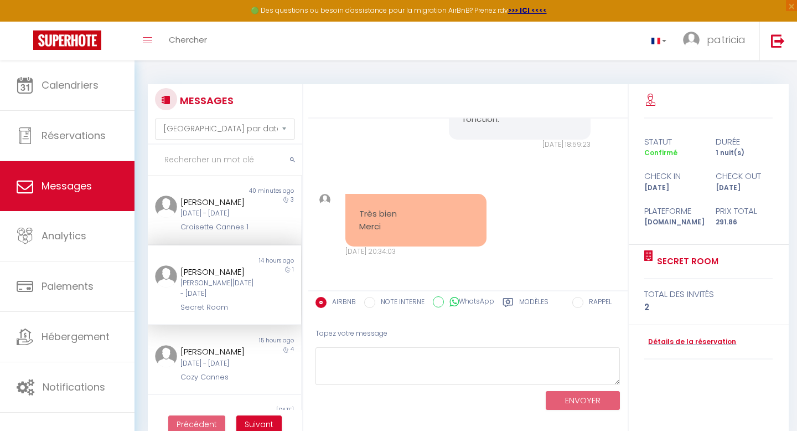
scroll to position [60, 0]
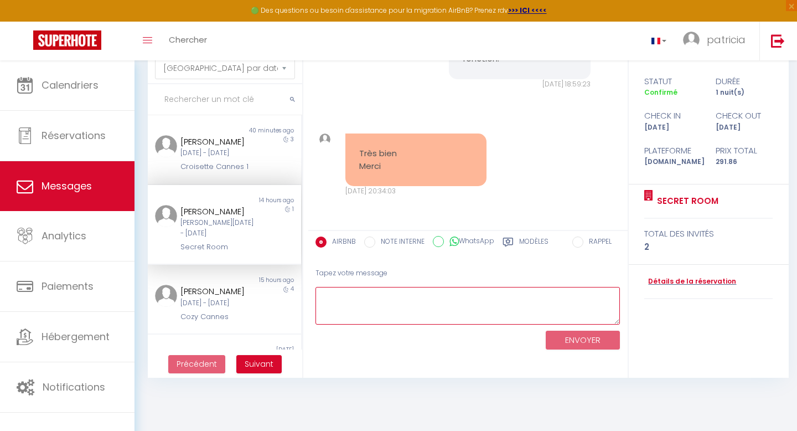
click at [467, 298] on textarea at bounding box center [468, 306] width 305 height 38
click at [543, 242] on label "Modèles" at bounding box center [533, 243] width 29 height 14
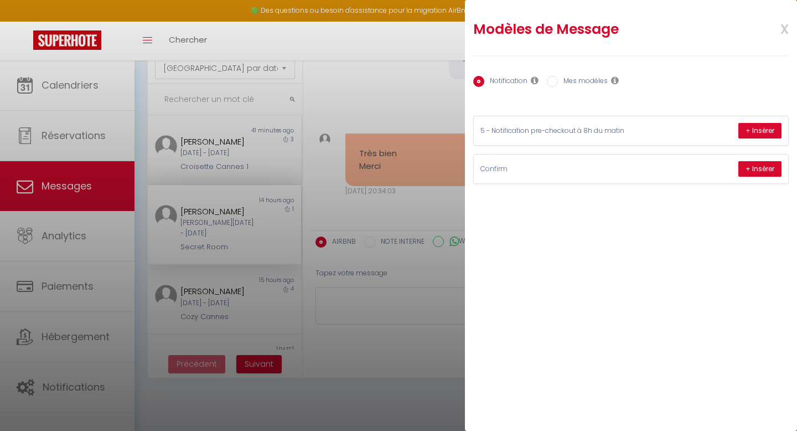
click at [553, 83] on input "Mes modèles" at bounding box center [552, 81] width 11 height 11
radio input "true"
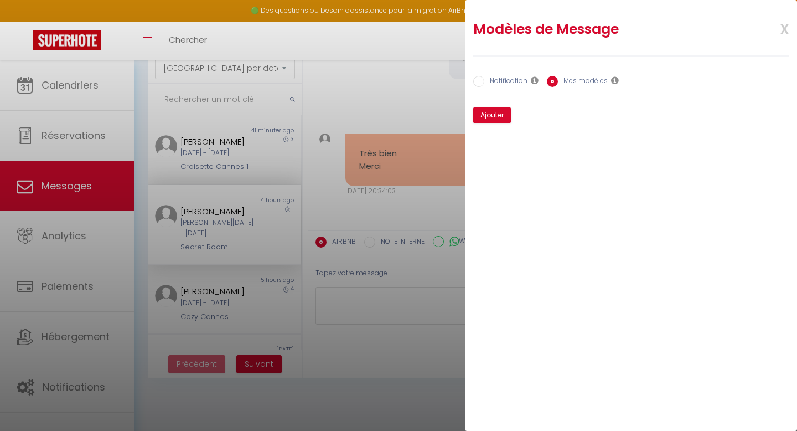
click at [502, 81] on label "Notification" at bounding box center [506, 82] width 43 height 12
click at [485, 81] on input "Notification" at bounding box center [478, 81] width 11 height 11
radio input "true"
radio input "false"
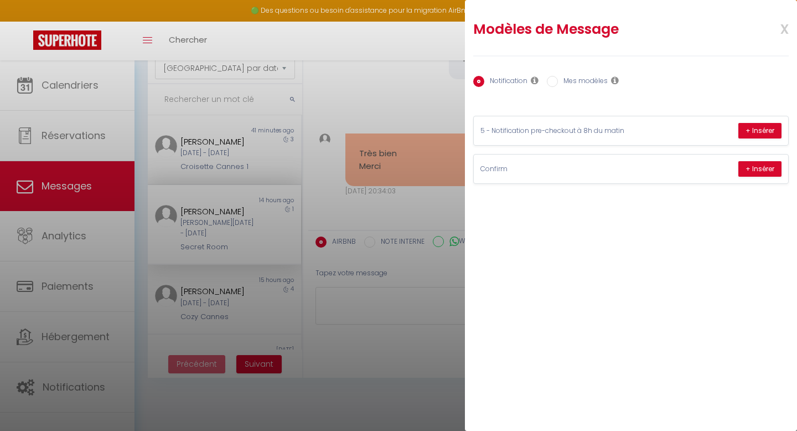
click at [394, 327] on div at bounding box center [398, 215] width 797 height 431
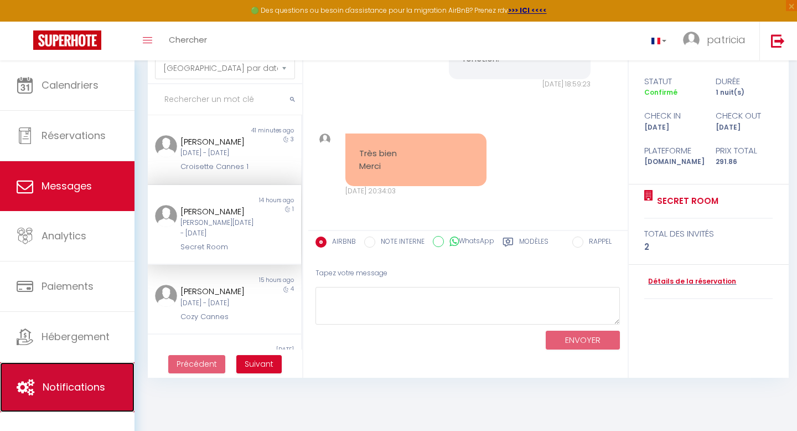
click at [43, 384] on span "Notifications" at bounding box center [74, 387] width 63 height 14
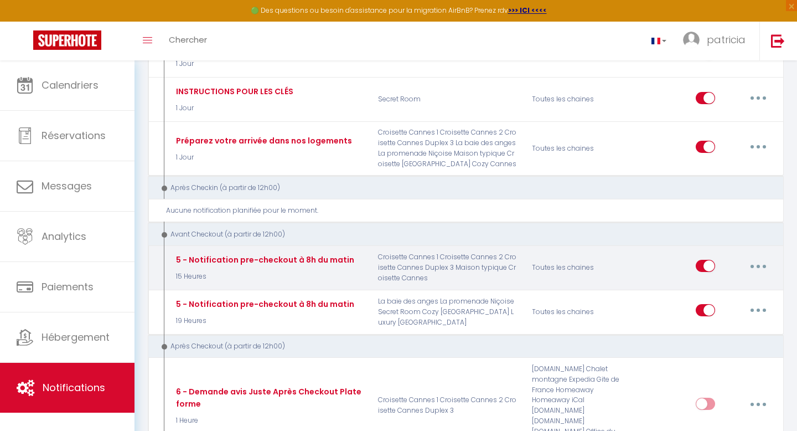
scroll to position [702, 0]
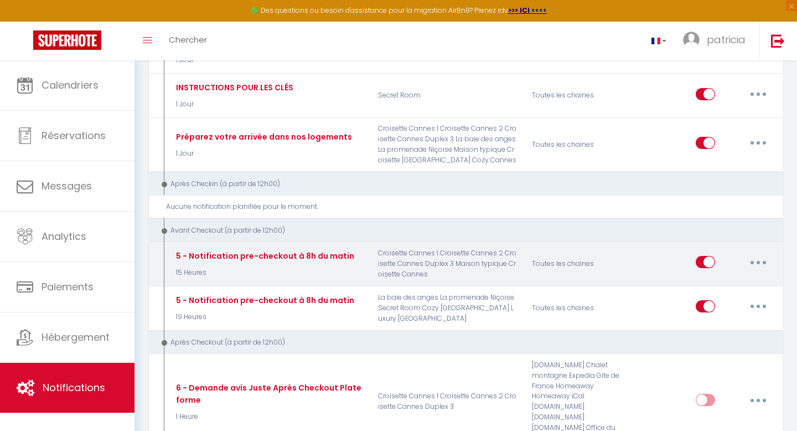
click at [759, 253] on button "button" at bounding box center [758, 262] width 31 height 18
click at [654, 248] on div "Editer Dupliquer Tester Supprimer" at bounding box center [704, 264] width 154 height 32
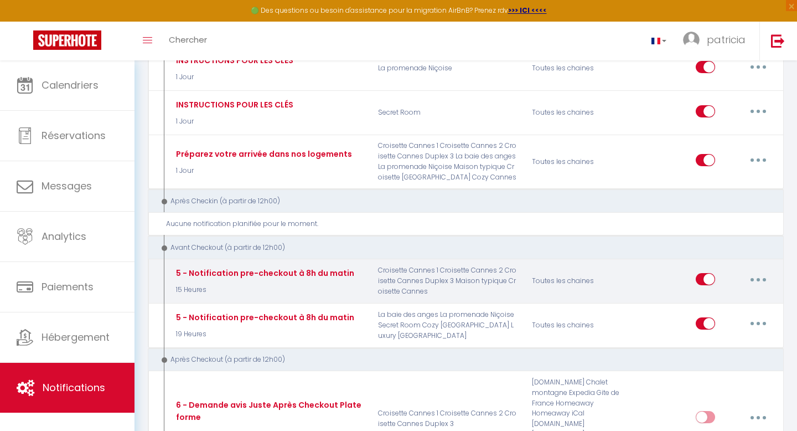
scroll to position [683, 0]
click at [521, 266] on p "Croisette Cannes 1 Croisette Cannes 2 Croisette Cannes Duplex 3 Maison typique …" at bounding box center [448, 282] width 154 height 32
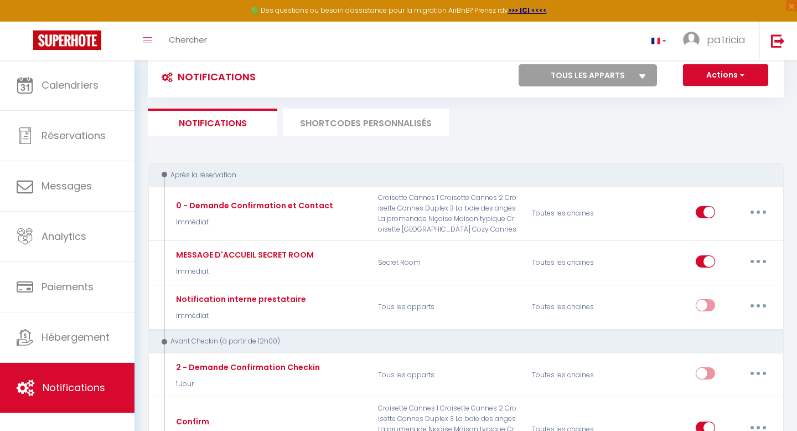
scroll to position [31, 0]
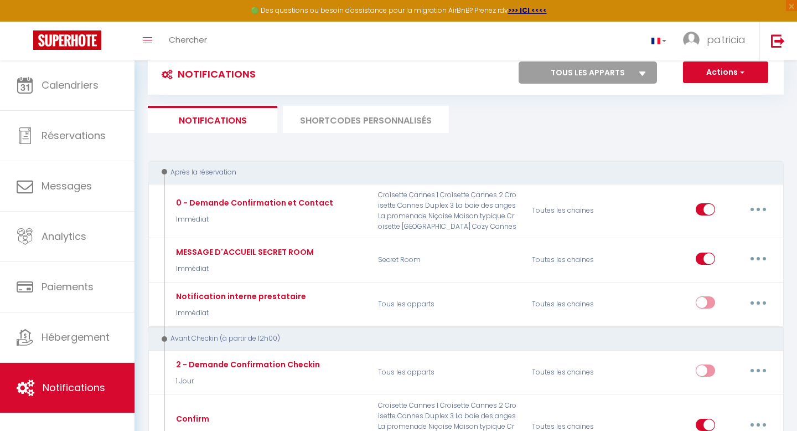
click at [645, 71] on icon at bounding box center [643, 73] width 7 height 4
click at [645, 71] on select "Tous les apparts Croisette Cannes 1 Croisette Cannes 2 Croisette Cannes Duplex …" at bounding box center [588, 72] width 138 height 22
click at [639, 73] on select "Tous les apparts Croisette Cannes 1 Croisette Cannes 2 Croisette Cannes Duplex …" at bounding box center [588, 72] width 138 height 22
click at [519, 61] on select "Tous les apparts Croisette Cannes 1 Croisette Cannes 2 Croisette Cannes Duplex …" at bounding box center [588, 72] width 138 height 22
click at [639, 73] on select "Tous les apparts Croisette Cannes 1 Croisette Cannes 2 Croisette Cannes Duplex …" at bounding box center [588, 72] width 138 height 22
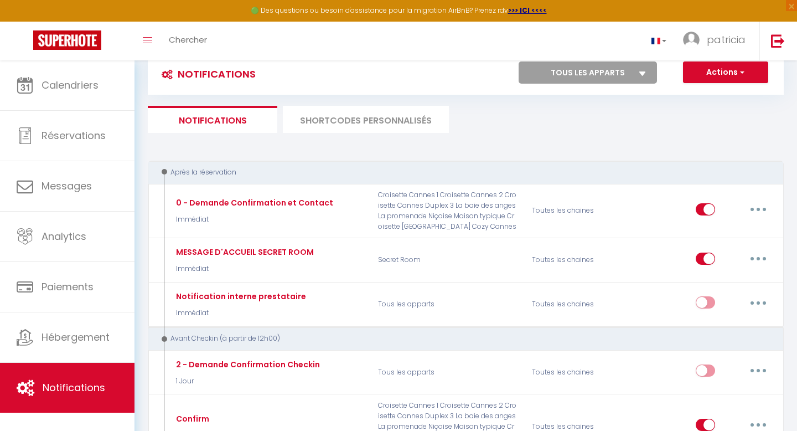
click at [519, 61] on select "Tous les apparts Croisette Cannes 1 Croisette Cannes 2 Croisette Cannes Duplex …" at bounding box center [588, 72] width 138 height 22
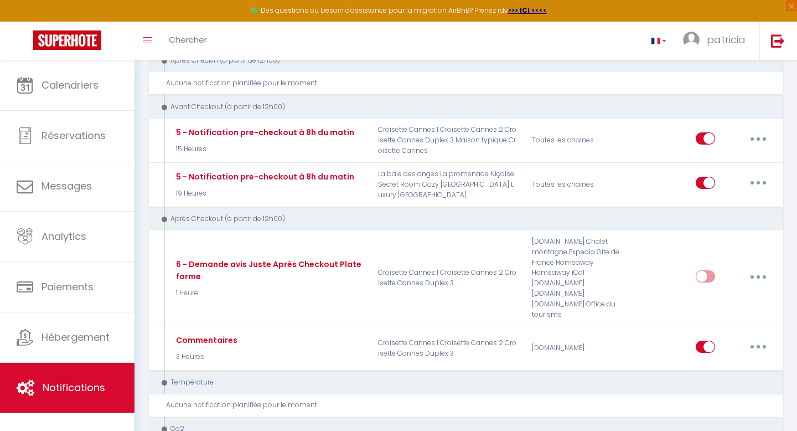
scroll to position [828, 0]
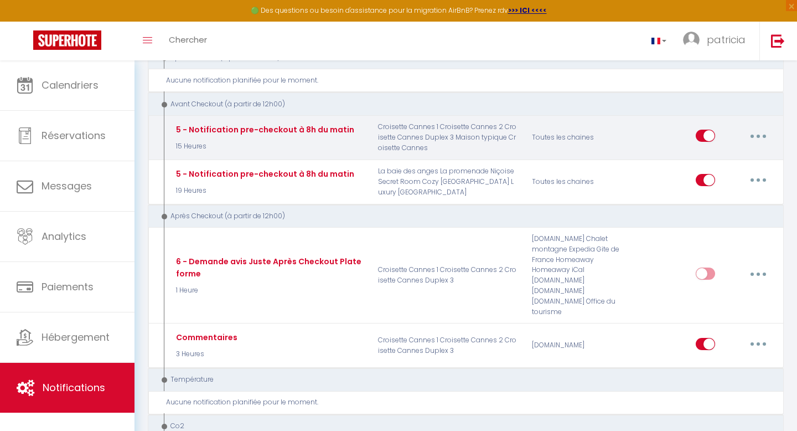
click at [309, 123] on div "5 - Notification pre-checkout à 8h du matin" at bounding box center [263, 129] width 181 height 12
click at [749, 127] on button "button" at bounding box center [758, 136] width 31 height 18
click at [718, 152] on link "Editer" at bounding box center [730, 161] width 82 height 19
type input "5 - Notification pre-checkout à 8h du matin"
select select "4"
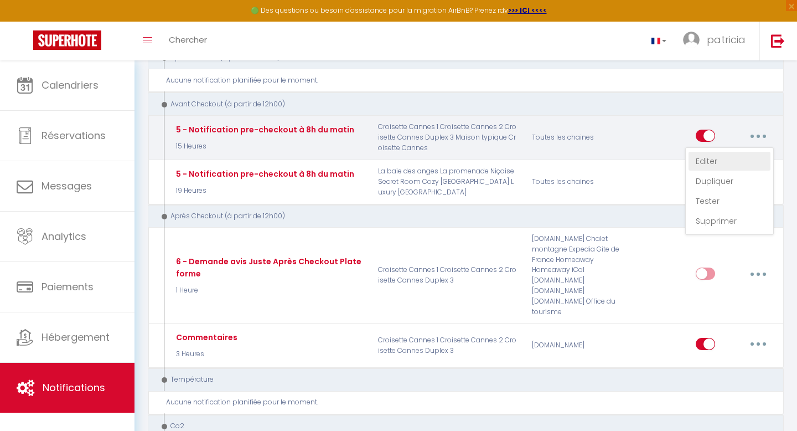
select select "15 Heures"
select select "if_booking_is_paid"
checkbox input "true"
checkbox input "false"
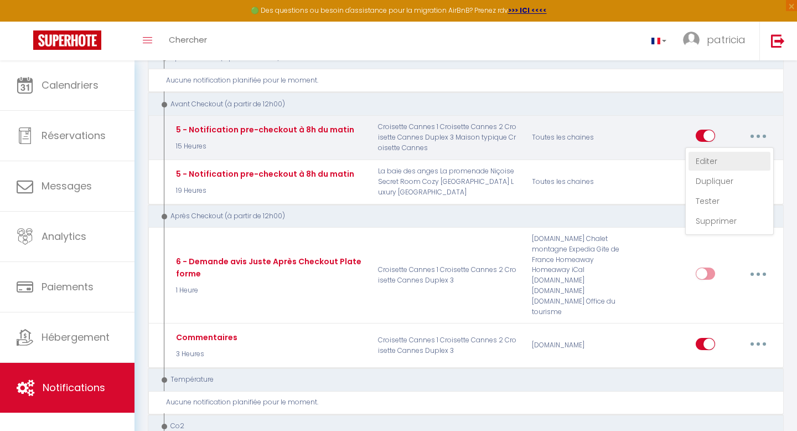
radio input "true"
type input "Procédure pour votre départ - [RENTAL:NAME] - [GUEST:FIRST_NAME] [GUEST:NAME]"
checkbox input "true"
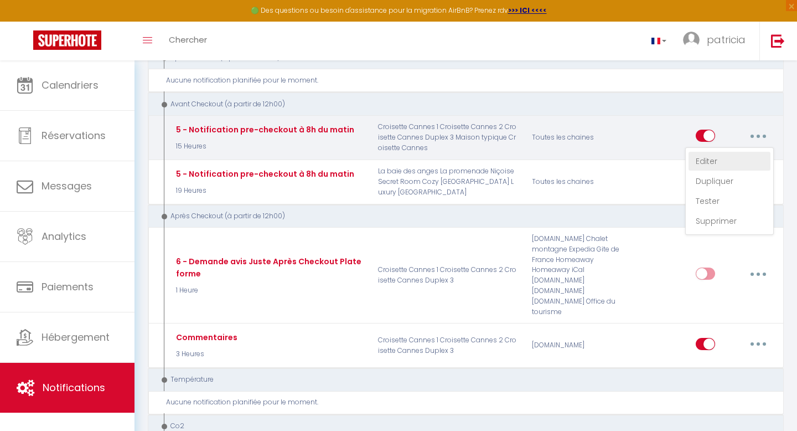
checkbox input "true"
checkbox input "false"
checkbox input "true"
checkbox input "false"
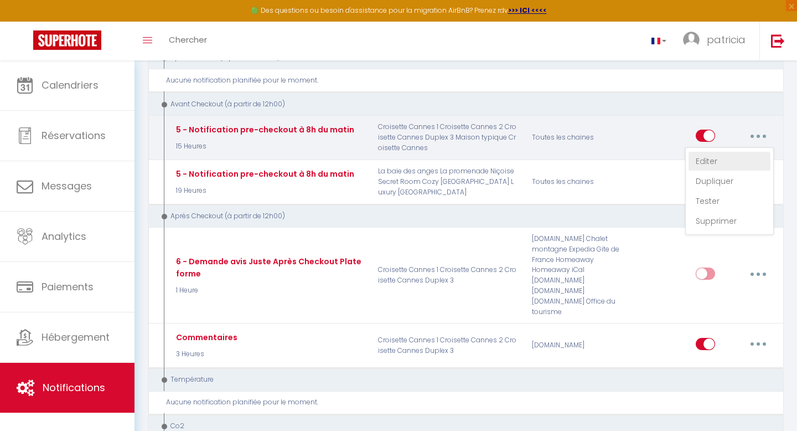
checkbox input "false"
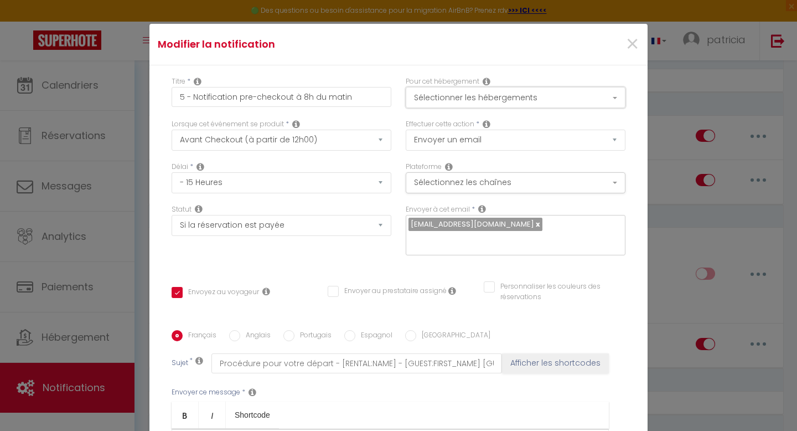
click at [561, 90] on button "Sélectionner les hébergements" at bounding box center [516, 97] width 220 height 21
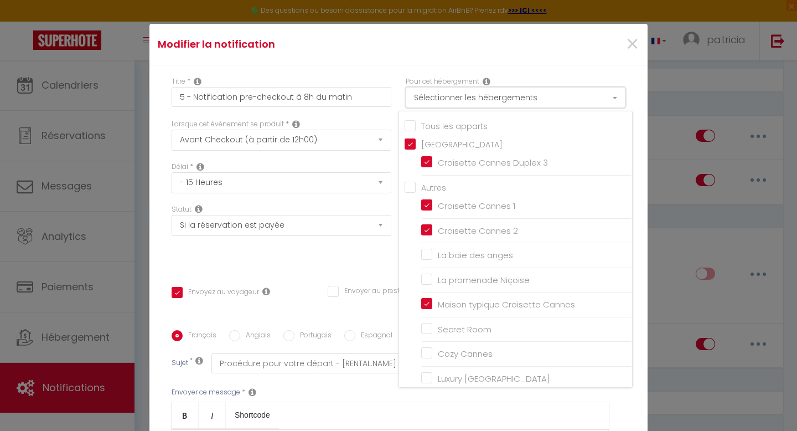
click at [561, 90] on button "Sélectionner les hébergements" at bounding box center [516, 97] width 220 height 21
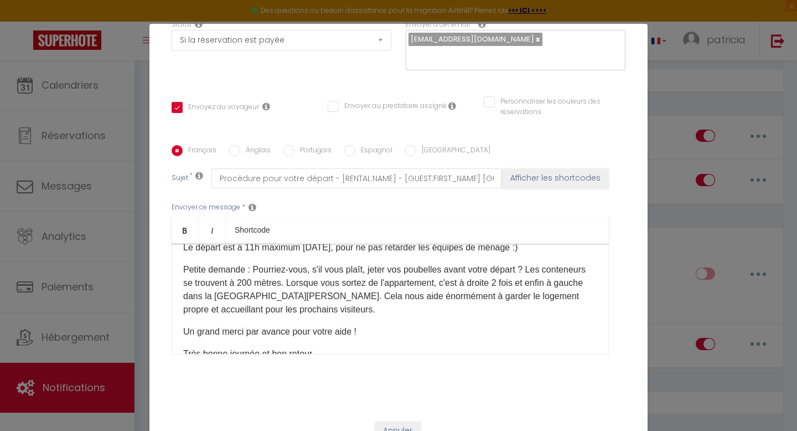
scroll to position [0, 0]
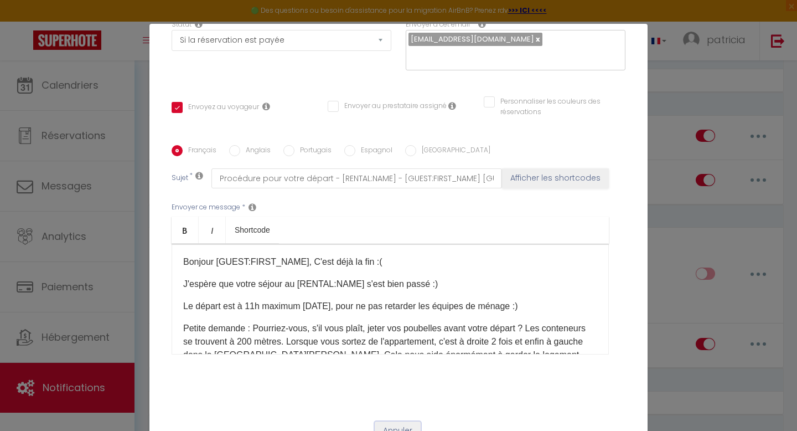
click at [396, 421] on button "Annuler" at bounding box center [398, 430] width 46 height 19
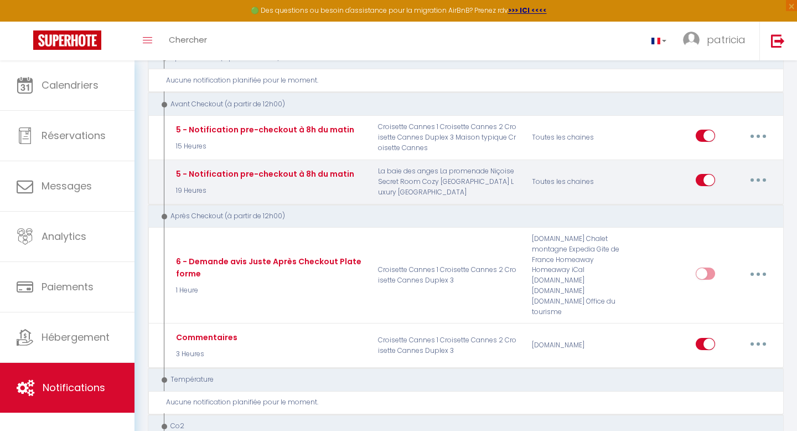
click at [754, 171] on button "button" at bounding box center [758, 180] width 31 height 18
click at [701, 196] on link "Editer" at bounding box center [730, 205] width 82 height 19
select select "19 Heures"
checkbox input "true"
checkbox input "false"
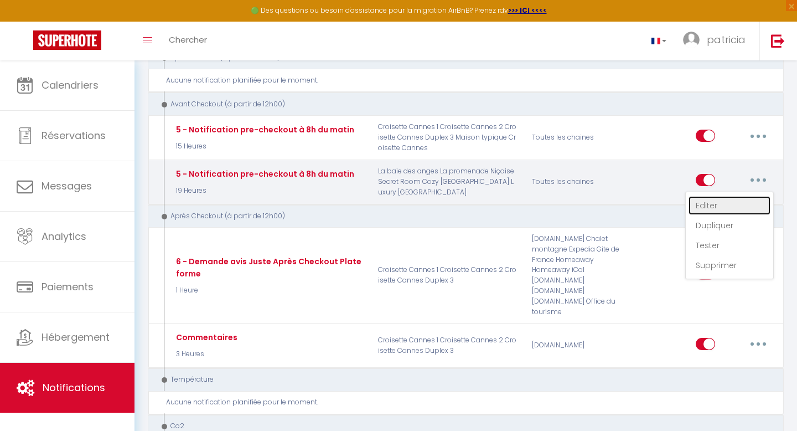
checkbox input "false"
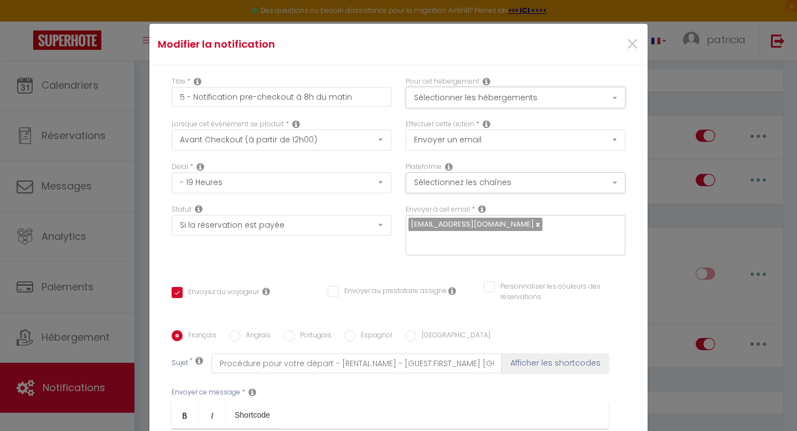
click at [620, 96] on button "Sélectionner les hébergements" at bounding box center [516, 97] width 220 height 21
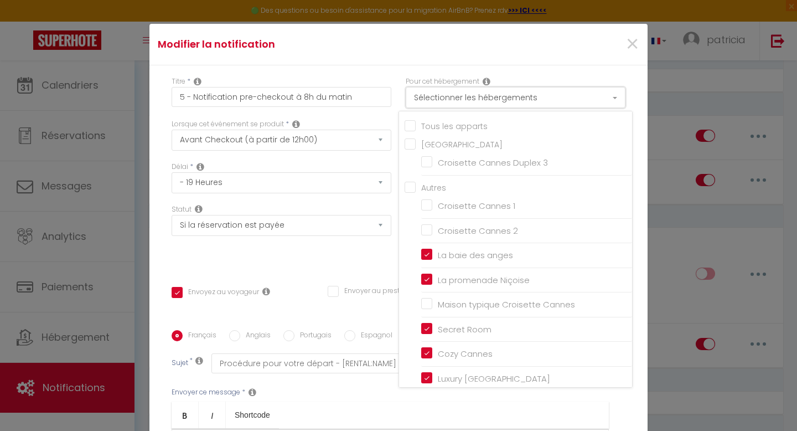
click at [619, 97] on button "Sélectionner les hébergements" at bounding box center [516, 97] width 220 height 21
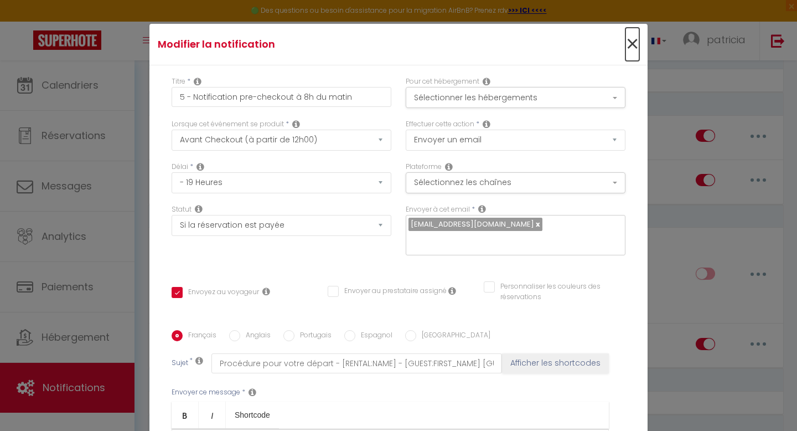
click at [632, 39] on span "×" at bounding box center [633, 44] width 14 height 33
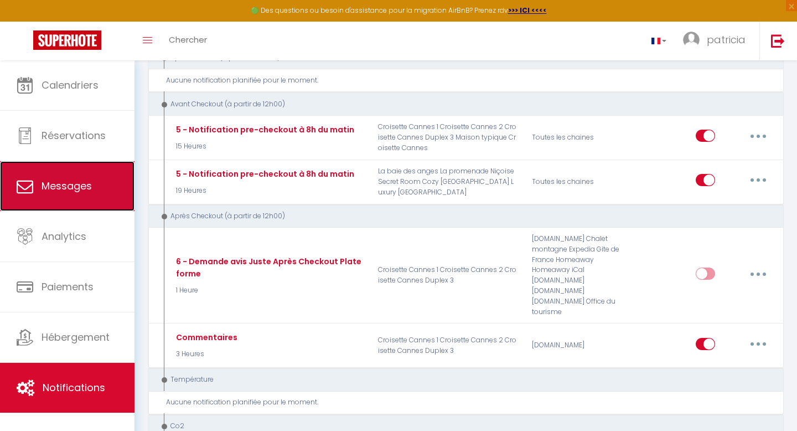
click at [75, 197] on link "Messages" at bounding box center [67, 186] width 135 height 50
select select "message"
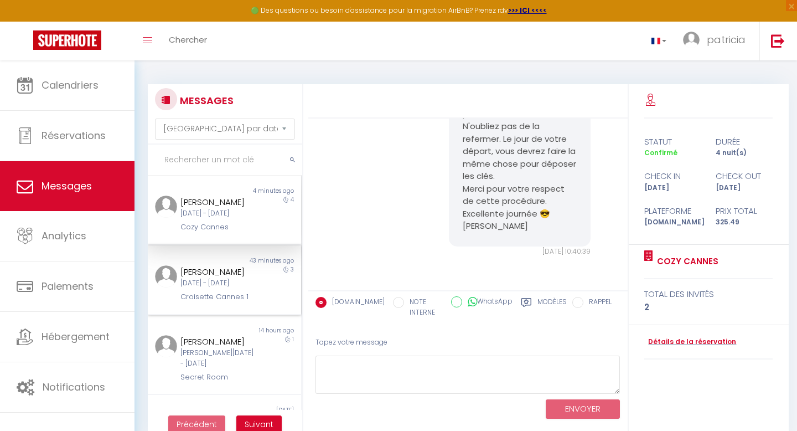
click at [226, 282] on div "[DATE] - [DATE]" at bounding box center [218, 283] width 75 height 11
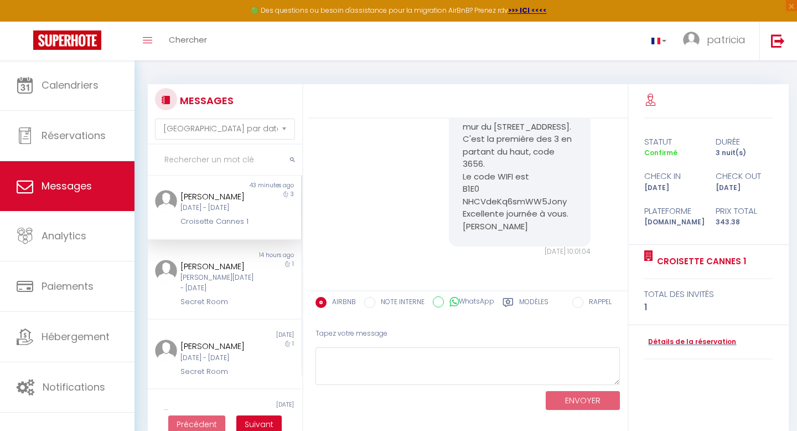
scroll to position [75, 0]
click at [226, 274] on div "[PERSON_NAME]" at bounding box center [218, 266] width 75 height 13
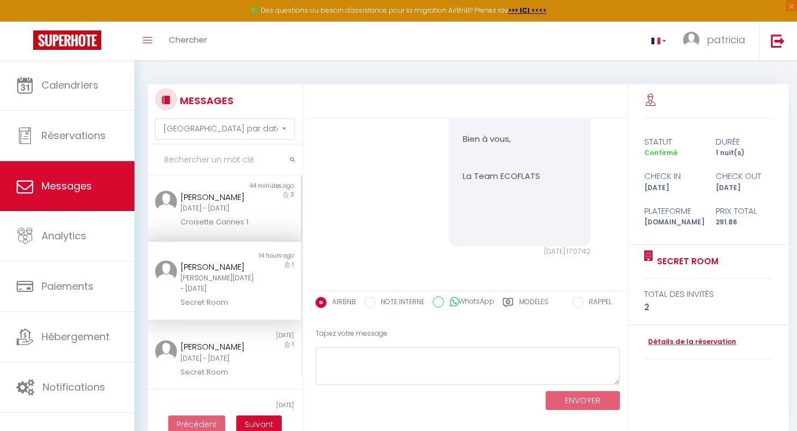
scroll to position [4850, 0]
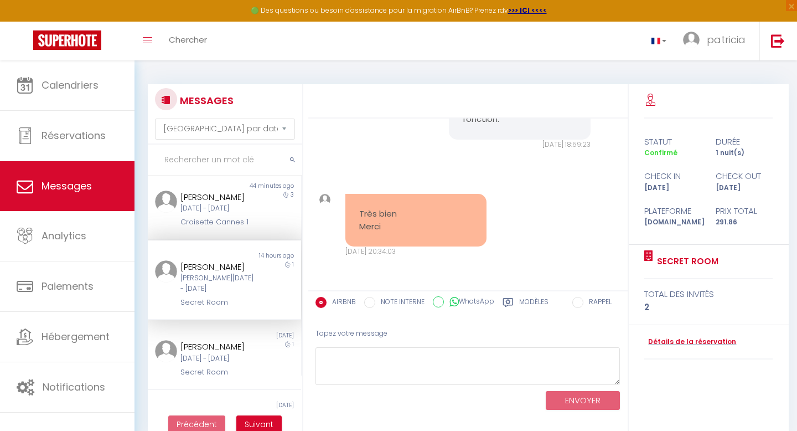
click at [537, 305] on label "Modèles" at bounding box center [533, 304] width 29 height 14
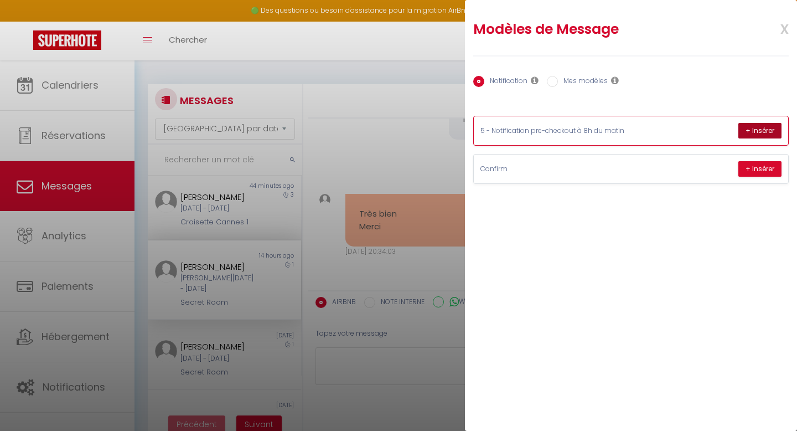
click at [751, 131] on button "+ Insérer" at bounding box center [760, 131] width 43 height 16
type textarea "Les amis, c'est déjà la fin.. :( J'espère que votre séjour au Secret Room s'est…"
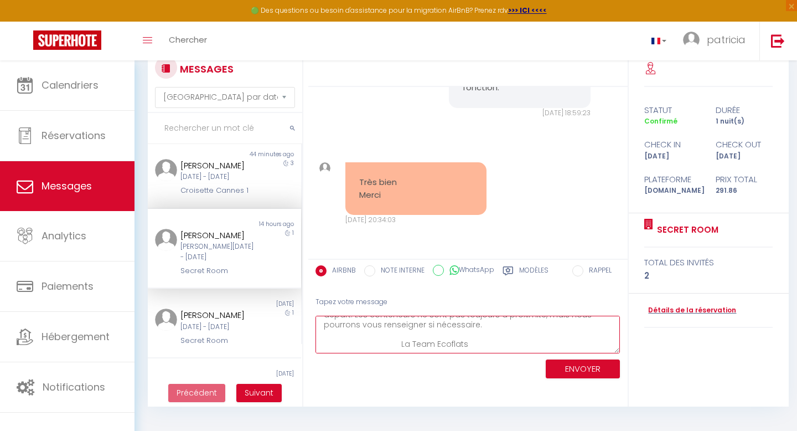
scroll to position [0, 0]
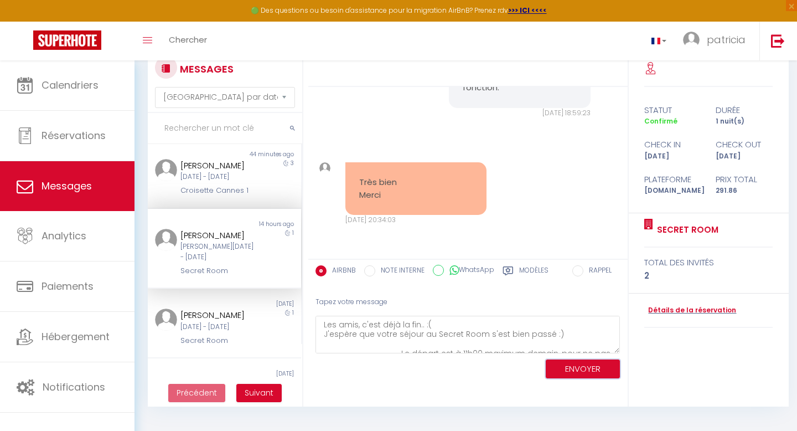
click at [571, 369] on button "ENVOYER" at bounding box center [583, 368] width 74 height 19
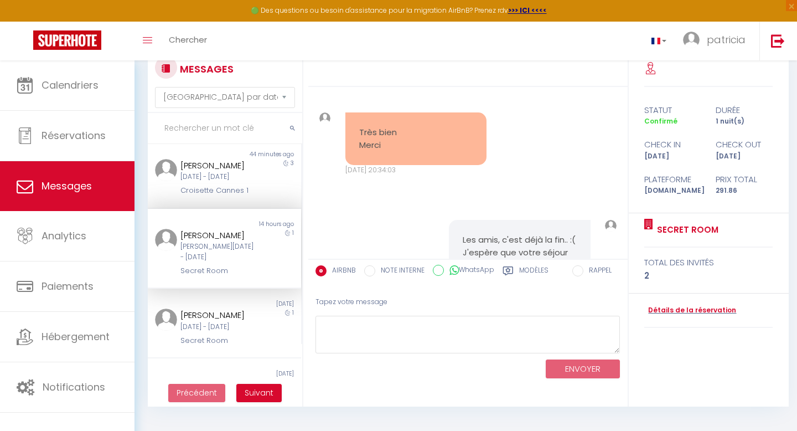
scroll to position [5220, 0]
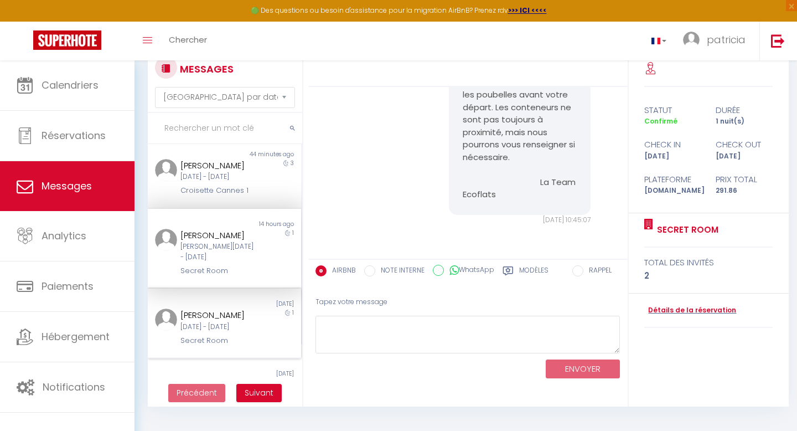
click at [223, 332] on div "[DATE] - [DATE]" at bounding box center [218, 327] width 75 height 11
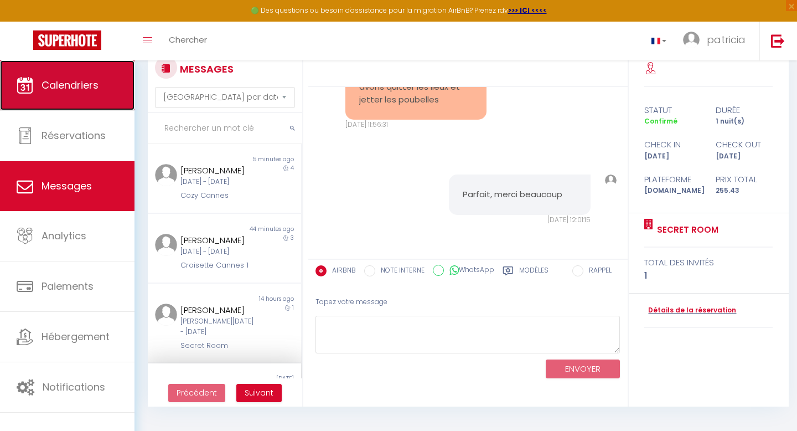
click at [61, 71] on link "Calendriers" at bounding box center [67, 85] width 135 height 50
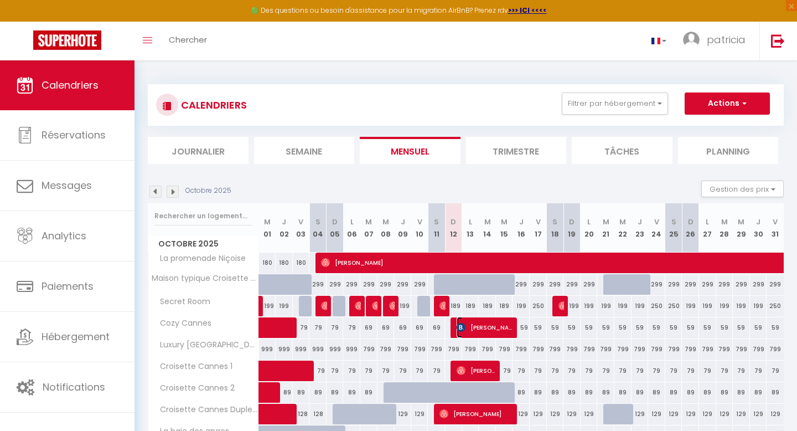
click at [460, 324] on img at bounding box center [461, 327] width 9 height 9
select select "OK"
select select "KO"
select select "1"
select select "0"
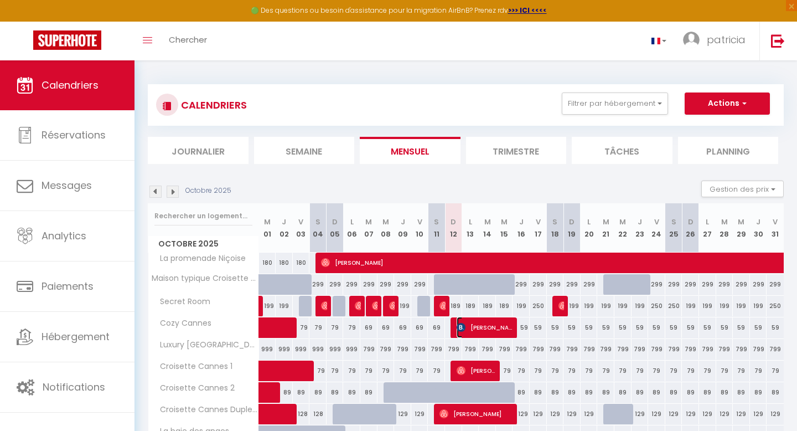
select select "1"
select select
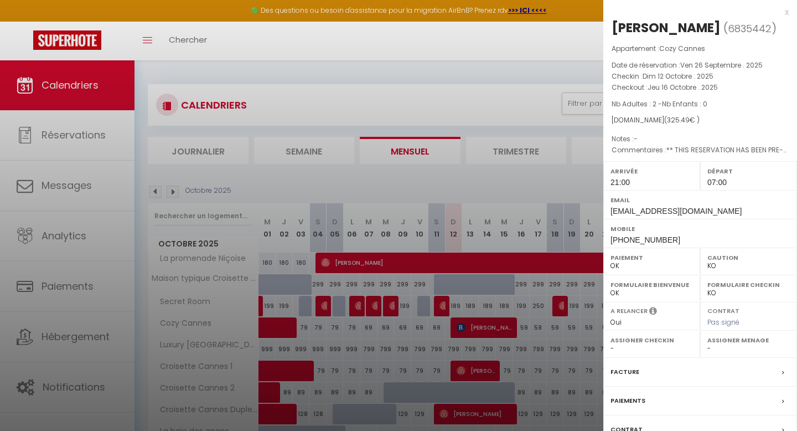
click at [460, 324] on div at bounding box center [398, 215] width 797 height 431
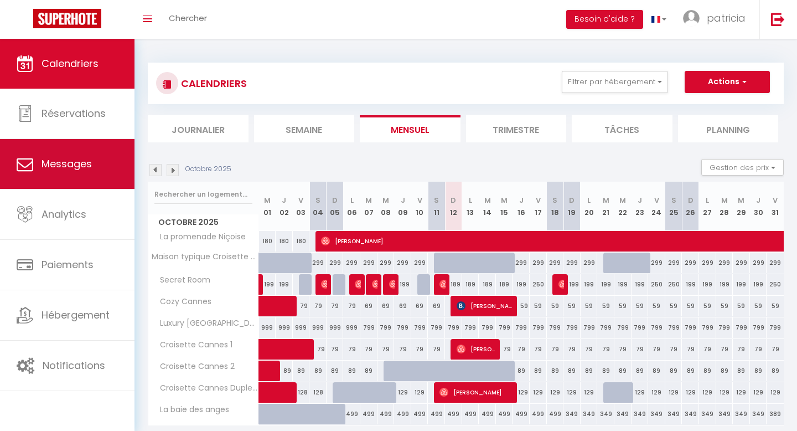
click at [53, 154] on link "Messages" at bounding box center [67, 164] width 135 height 50
select select "message"
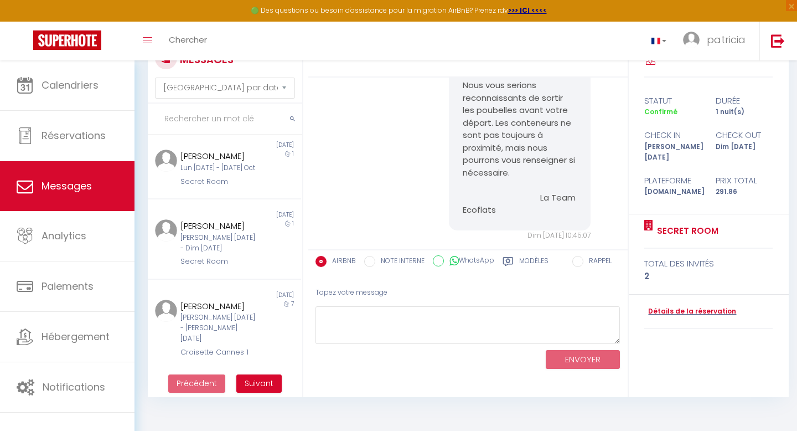
scroll to position [42, 0]
click at [259, 376] on button "Suivant" at bounding box center [258, 382] width 45 height 19
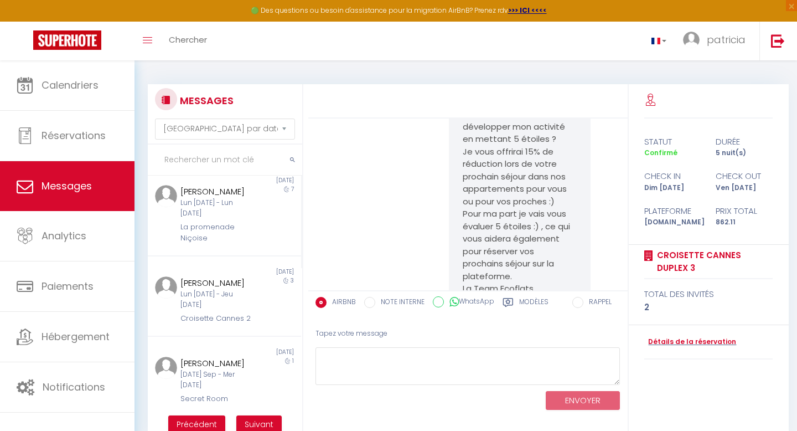
scroll to position [178, 0]
click at [226, 219] on div "Lun 22 Sep - Lun 29 Sep" at bounding box center [218, 212] width 75 height 21
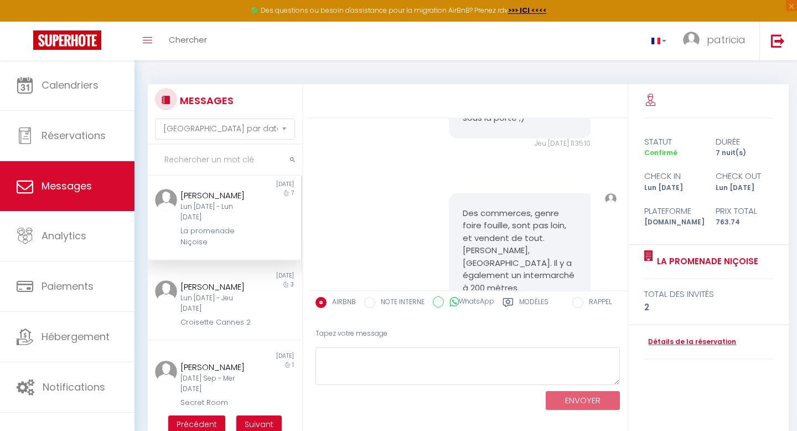
scroll to position [4184, 0]
